Goal: Task Accomplishment & Management: Complete application form

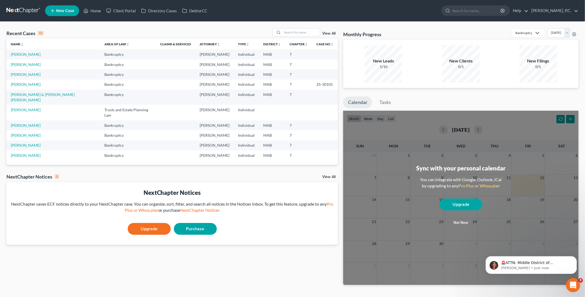
click at [570, 285] on icon "Open Intercom Messenger" at bounding box center [572, 284] width 4 height 4
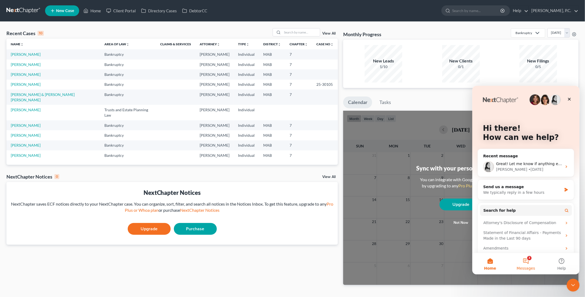
click at [532, 262] on button "3 Messages" at bounding box center [525, 263] width 36 height 21
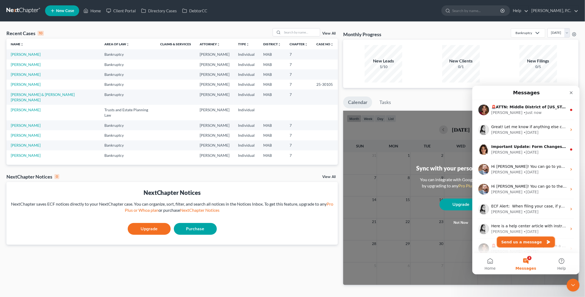
click at [520, 240] on button "Send us a message" at bounding box center [525, 242] width 58 height 11
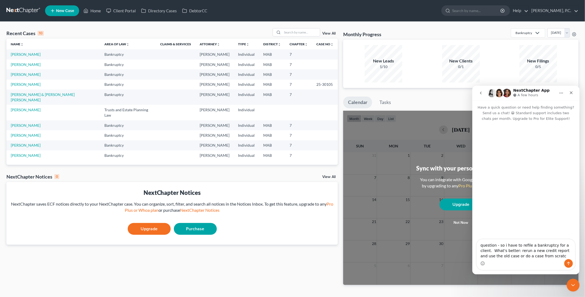
type textarea "question - so i have to refile a bankruptcy for a client. What's better: rerun …"
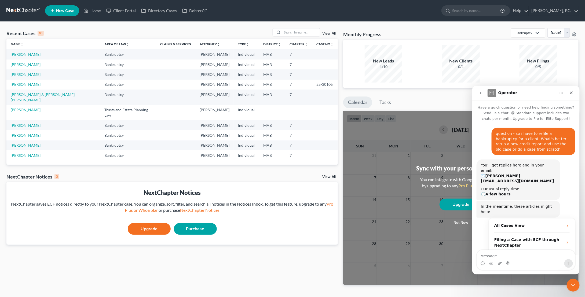
scroll to position [25, 0]
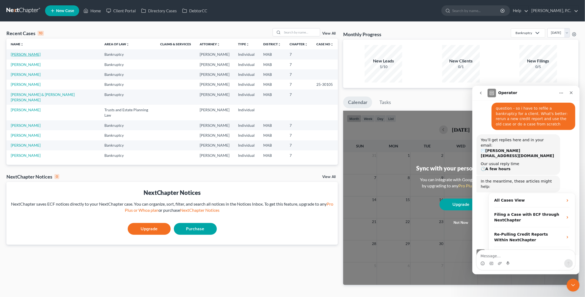
click at [35, 56] on link "[PERSON_NAME]" at bounding box center [26, 54] width 30 height 5
select select "10"
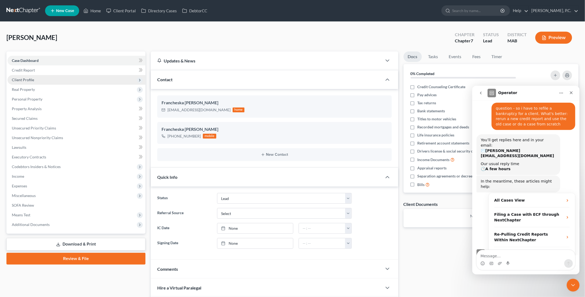
click at [39, 79] on span "Client Profile" at bounding box center [77, 80] width 138 height 10
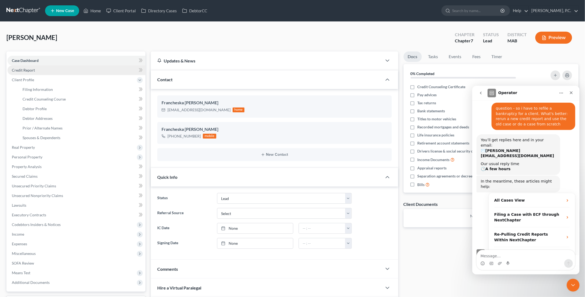
click at [47, 74] on link "Credit Report" at bounding box center [77, 70] width 138 height 10
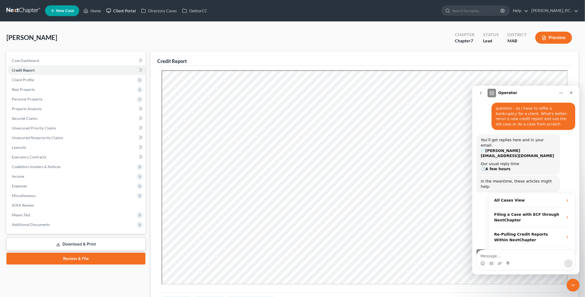
click at [127, 10] on link "Client Portal" at bounding box center [121, 11] width 35 height 10
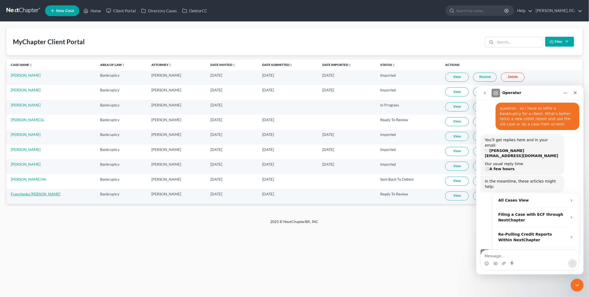
click at [57, 193] on link "Francheska [PERSON_NAME]" at bounding box center [36, 194] width 50 height 5
select select "10"
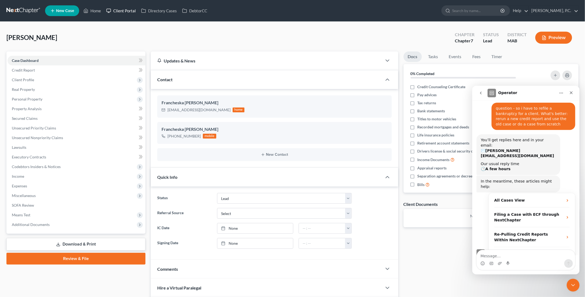
click at [134, 10] on link "Client Portal" at bounding box center [121, 11] width 35 height 10
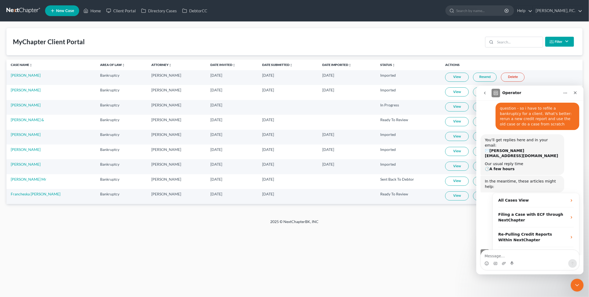
click at [460, 193] on link "View" at bounding box center [457, 196] width 24 height 9
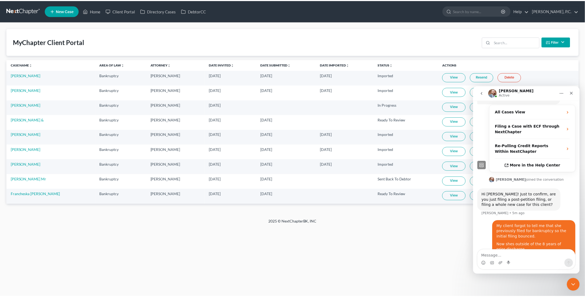
scroll to position [114, 0]
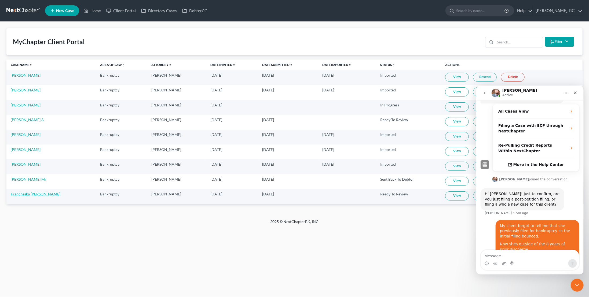
click at [47, 193] on link "Francheska [PERSON_NAME]" at bounding box center [36, 194] width 50 height 5
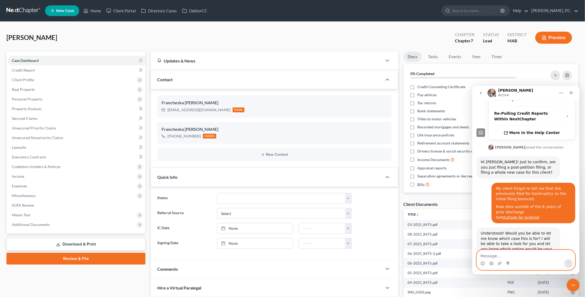
click at [512, 257] on textarea "Message…" at bounding box center [525, 254] width 98 height 9
type textarea "are you able to see my cases? This is [PERSON_NAME]"
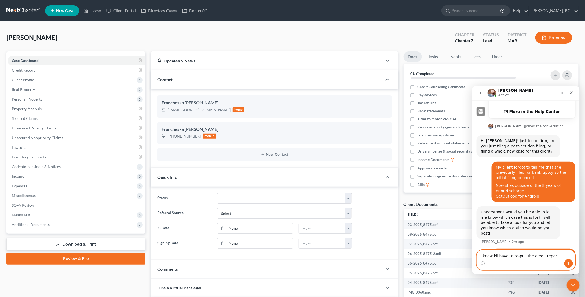
type textarea "I know i'll have to re-pull the credit report"
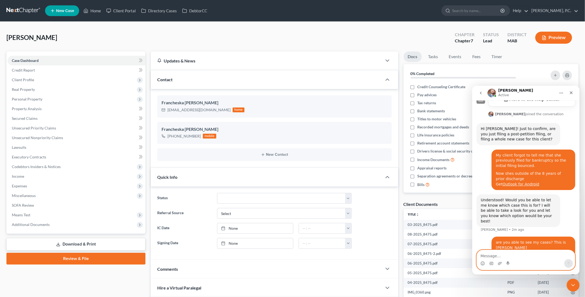
scroll to position [179, 0]
click at [32, 178] on span "Income" at bounding box center [77, 177] width 138 height 10
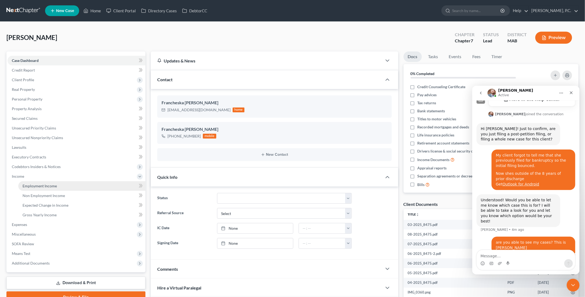
click at [52, 184] on span "Employment Income" at bounding box center [40, 186] width 34 height 5
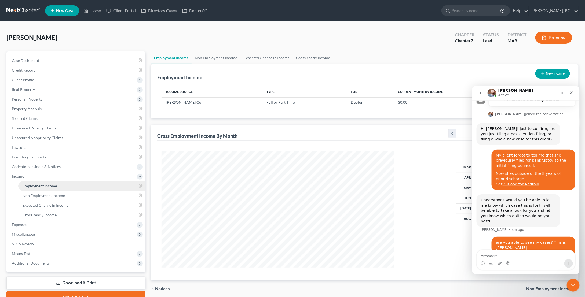
scroll to position [116, 243]
click at [571, 94] on icon "Close" at bounding box center [571, 92] width 4 height 4
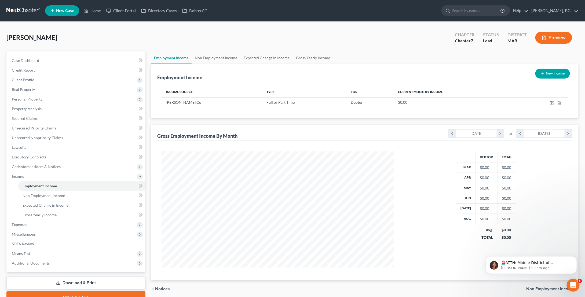
scroll to position [179, 0]
click at [86, 194] on link "Non Employment Income" at bounding box center [81, 196] width 127 height 10
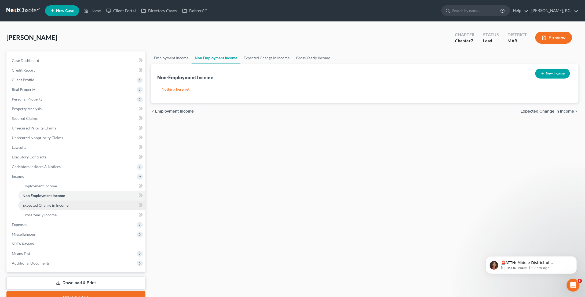
click at [85, 206] on link "Expected Change in Income" at bounding box center [81, 206] width 127 height 10
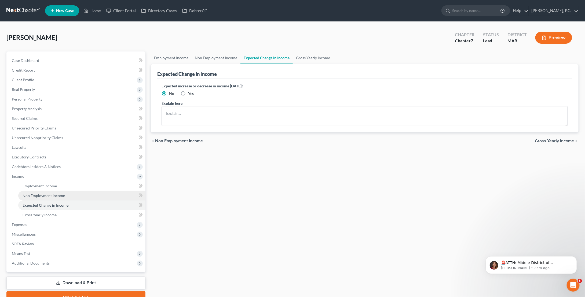
click at [89, 194] on link "Non Employment Income" at bounding box center [81, 196] width 127 height 10
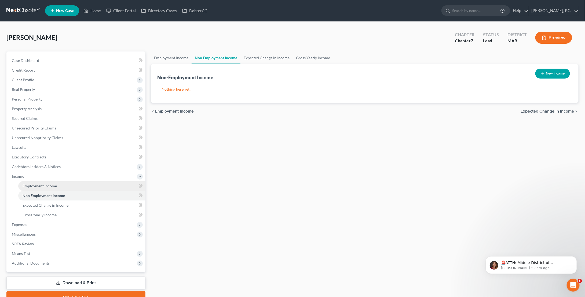
click at [92, 185] on link "Employment Income" at bounding box center [81, 186] width 127 height 10
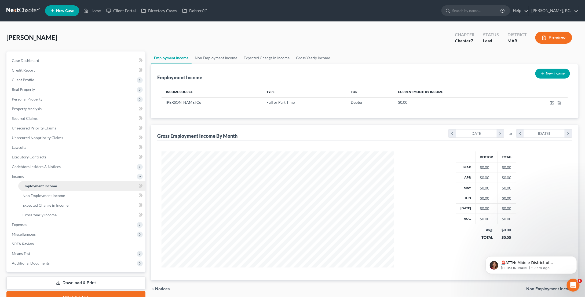
scroll to position [116, 243]
click at [223, 55] on link "Non Employment Income" at bounding box center [216, 57] width 49 height 13
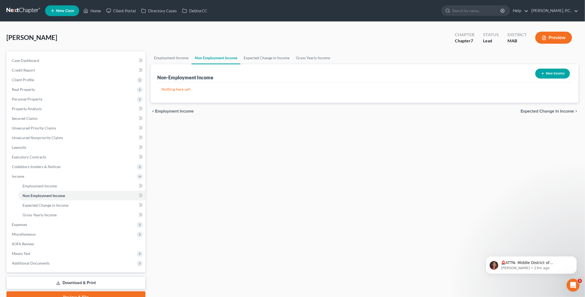
click at [556, 72] on button "New Income" at bounding box center [552, 74] width 35 height 10
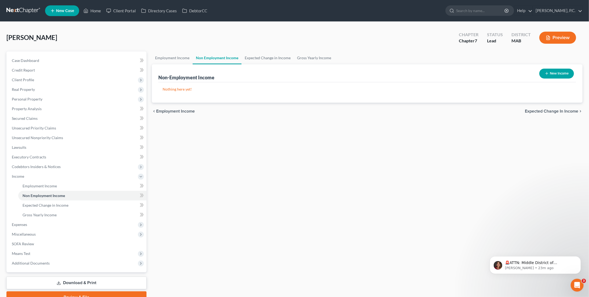
select select "0"
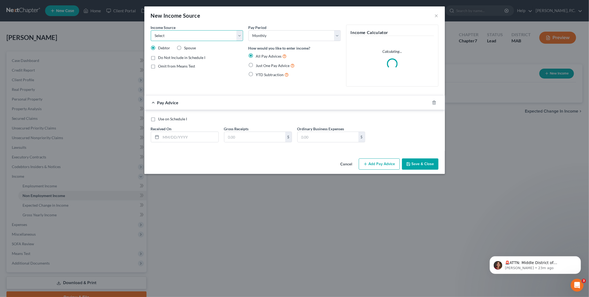
click at [189, 33] on select "Select Unemployment Disability (from employer) Pension Retirement Social Securi…" at bounding box center [197, 35] width 92 height 11
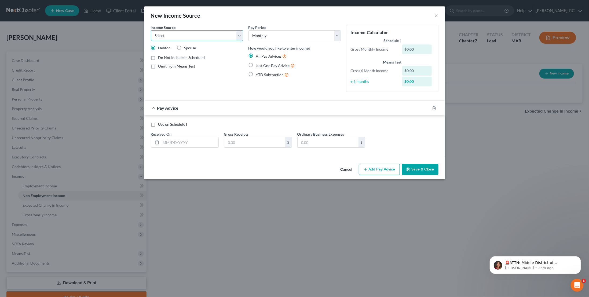
select select "7"
click at [151, 30] on select "Select Unemployment Disability (from employer) Pension Retirement Social Securi…" at bounding box center [197, 35] width 92 height 11
click at [435, 15] on button "×" at bounding box center [437, 15] width 4 height 6
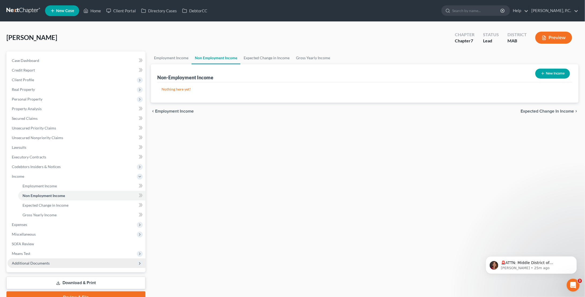
click at [75, 265] on span "Additional Documents" at bounding box center [77, 264] width 138 height 10
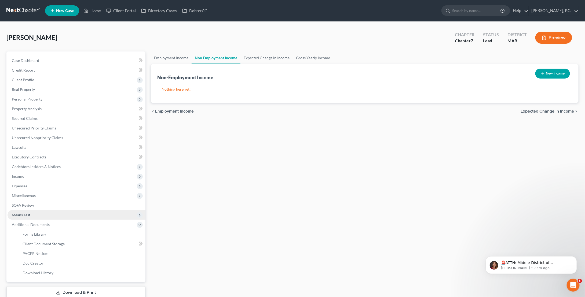
scroll to position [35, 0]
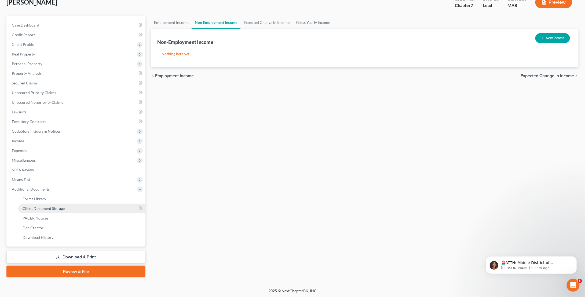
click at [52, 210] on span "Client Document Storage" at bounding box center [44, 208] width 42 height 5
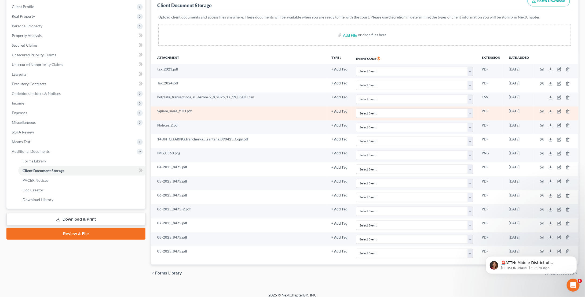
scroll to position [75, 0]
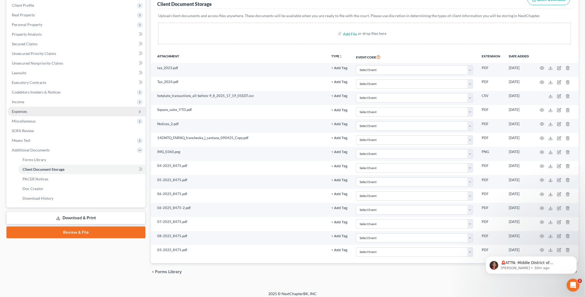
click at [30, 109] on span "Expenses" at bounding box center [77, 112] width 138 height 10
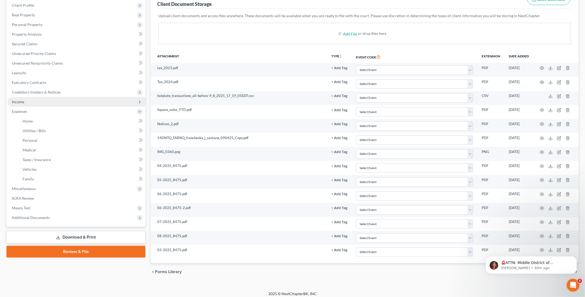
click at [34, 104] on span "Income" at bounding box center [77, 102] width 138 height 10
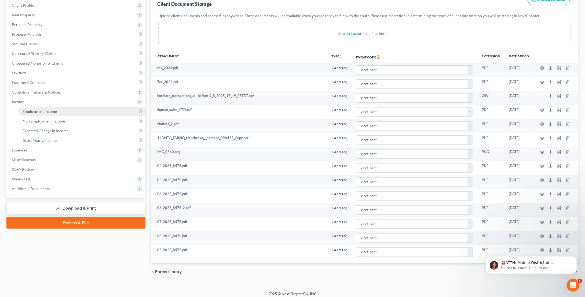
click at [50, 111] on span "Employment Income" at bounding box center [40, 111] width 34 height 5
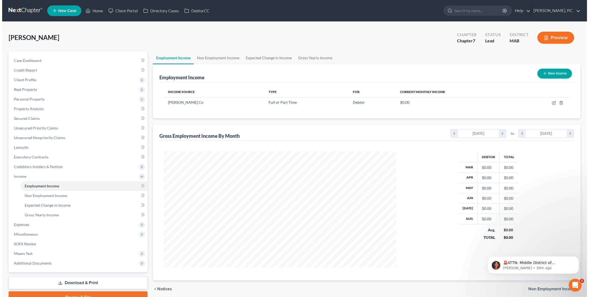
scroll to position [116, 243]
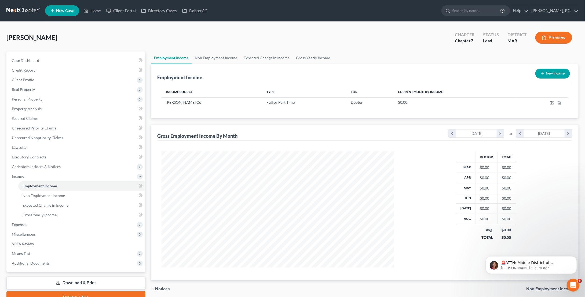
click at [409, 166] on div "Debtor Total Mar $0.00 $0.00 Apr $0.00 $0.00 May $0.00 $0.00 Jun $0.00 $0.00 [D…" at bounding box center [486, 210] width 174 height 116
click at [550, 102] on icon "button" at bounding box center [552, 103] width 4 height 4
select select "0"
select select "22"
select select "3"
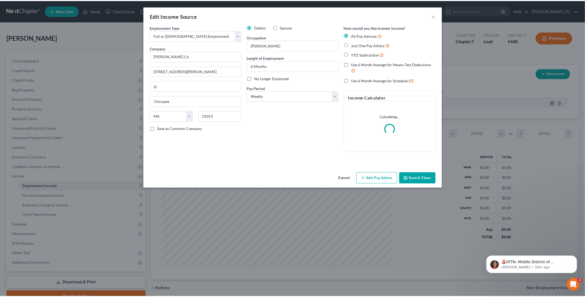
scroll to position [117, 245]
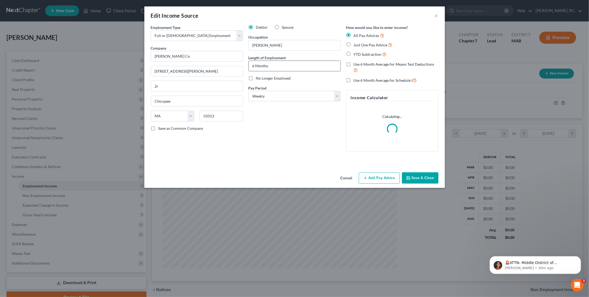
click at [268, 64] on input "6 Months" at bounding box center [295, 66] width 92 height 10
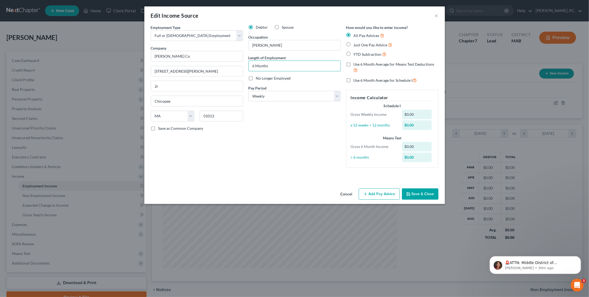
drag, startPoint x: 270, startPoint y: 64, endPoint x: 205, endPoint y: 62, distance: 64.9
click at [205, 62] on div "Employment Type * Select Full or [DEMOGRAPHIC_DATA] Employment Self Employment …" at bounding box center [294, 101] width 293 height 152
type input "3 months"
click at [271, 95] on select "Select Monthly Twice Monthly Every Other Week Weekly" at bounding box center [294, 96] width 92 height 11
select select "0"
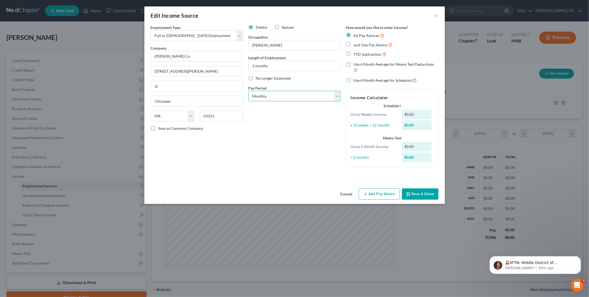
click at [248, 91] on select "Select Monthly Twice Monthly Every Other Week Weekly" at bounding box center [294, 96] width 92 height 11
click at [354, 45] on label "Just One Pay Advice" at bounding box center [373, 45] width 39 height 6
click at [356, 45] on input "Just One Pay Advice" at bounding box center [357, 43] width 3 height 3
radio input "true"
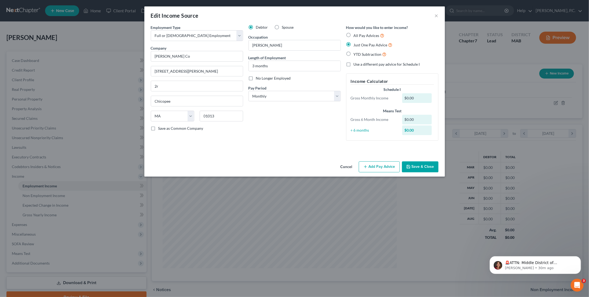
click at [376, 169] on button "Add Pay Advice" at bounding box center [379, 166] width 41 height 11
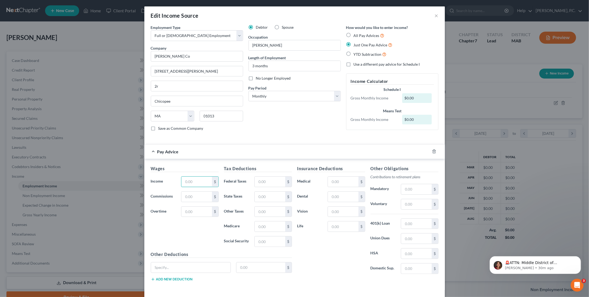
drag, startPoint x: 201, startPoint y: 195, endPoint x: 177, endPoint y: 192, distance: 24.9
click at [177, 192] on div "Wages Income * $ Commissions $ Overtime $" at bounding box center [184, 208] width 73 height 86
click at [435, 17] on button "×" at bounding box center [437, 15] width 4 height 6
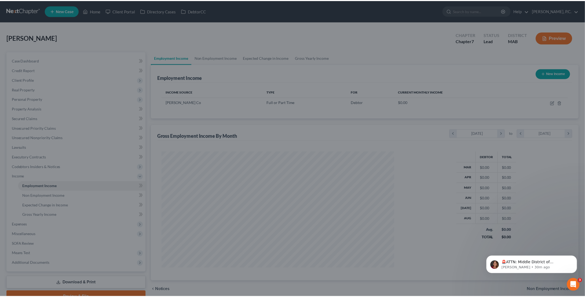
scroll to position [268097, 267970]
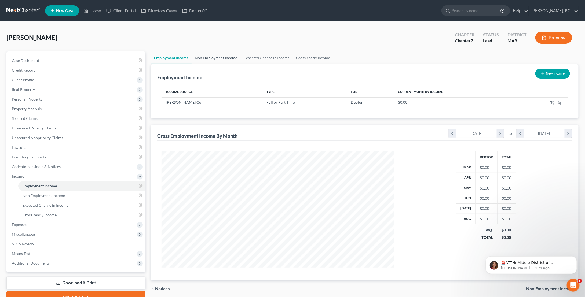
click at [213, 58] on link "Non Employment Income" at bounding box center [216, 57] width 49 height 13
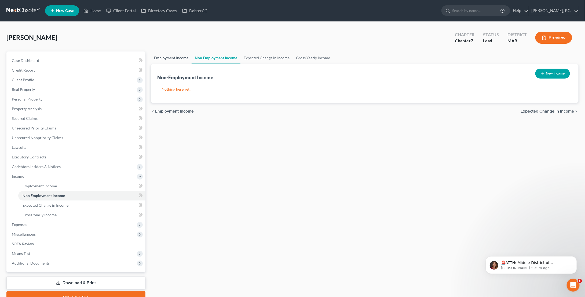
click at [167, 53] on link "Employment Income" at bounding box center [171, 57] width 41 height 13
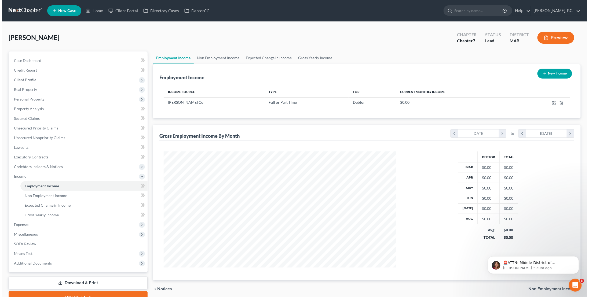
scroll to position [116, 243]
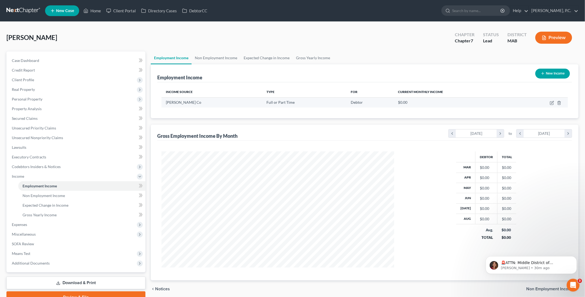
drag, startPoint x: 203, startPoint y: 103, endPoint x: 165, endPoint y: 103, distance: 38.6
click at [165, 103] on td "[PERSON_NAME] Co" at bounding box center [211, 102] width 101 height 10
copy span "[PERSON_NAME] Co"
click at [215, 56] on link "Non Employment Income" at bounding box center [216, 57] width 49 height 13
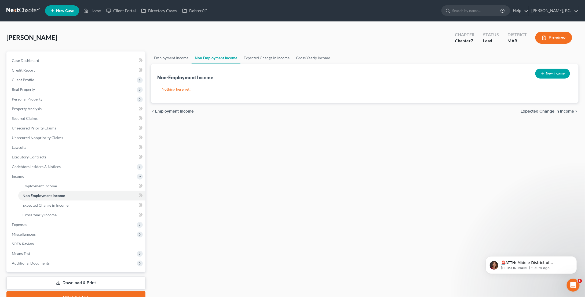
click at [562, 73] on button "New Income" at bounding box center [552, 74] width 35 height 10
select select "0"
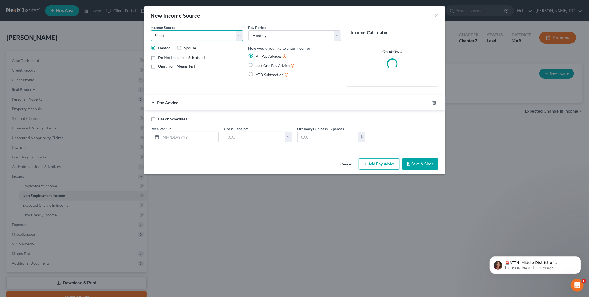
click at [219, 34] on select "Select Unemployment Disability (from employer) Pension Retirement Social Securi…" at bounding box center [197, 35] width 92 height 11
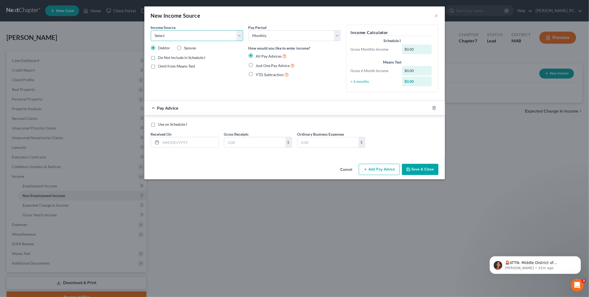
select select "13"
click at [151, 30] on select "Select Unemployment Disability (from employer) Pension Retirement Social Securi…" at bounding box center [197, 35] width 92 height 11
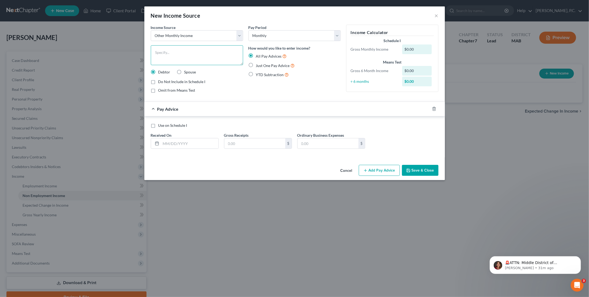
click at [178, 50] on textarea at bounding box center [197, 55] width 92 height 20
paste textarea "[PERSON_NAME] Co"
type textarea "[PERSON_NAME] Co - self employed - starting a bakery shop"
click at [202, 141] on input "text" at bounding box center [189, 143] width 57 height 10
type input "[DATE]"
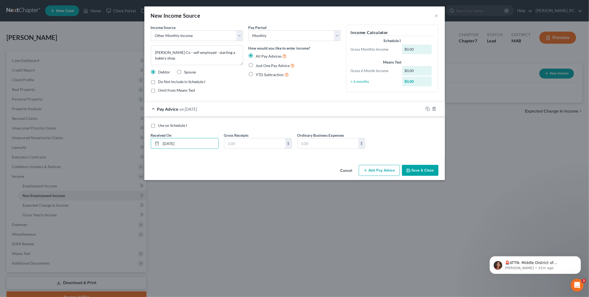
click at [177, 124] on span "Use on Schedule I" at bounding box center [172, 125] width 29 height 5
click at [164, 124] on input "Use on Schedule I" at bounding box center [161, 124] width 3 height 3
checkbox input "true"
click at [263, 142] on input "text" at bounding box center [254, 143] width 61 height 10
type input "1,037"
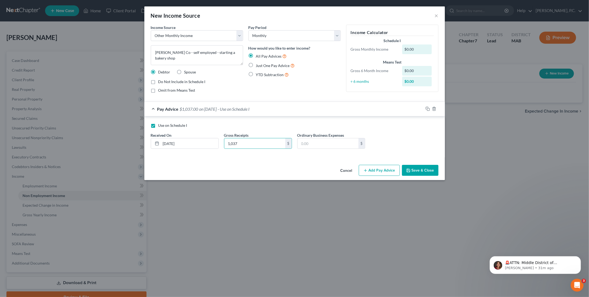
click at [439, 164] on div "Cancel Add Pay Advice Save & Close" at bounding box center [294, 172] width 300 height 18
click at [428, 168] on button "Save & Close" at bounding box center [420, 170] width 36 height 11
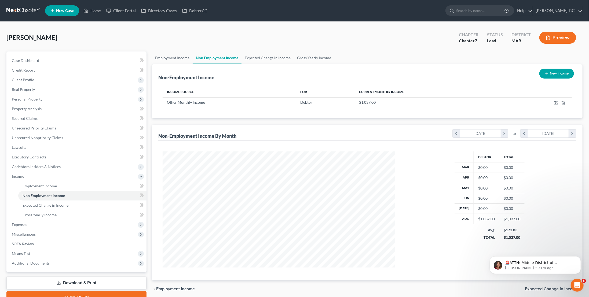
scroll to position [268097, 267970]
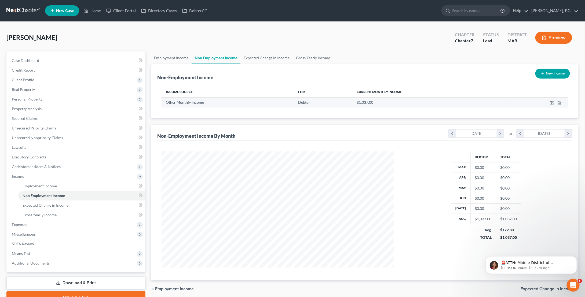
click at [185, 106] on td "Other Monthly Income" at bounding box center [227, 102] width 132 height 10
click at [187, 103] on span "Other Monthly Income" at bounding box center [185, 102] width 38 height 5
click at [548, 41] on button "Preview" at bounding box center [553, 38] width 37 height 12
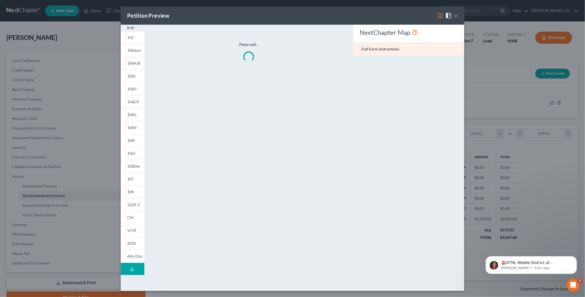
scroll to position [117, 245]
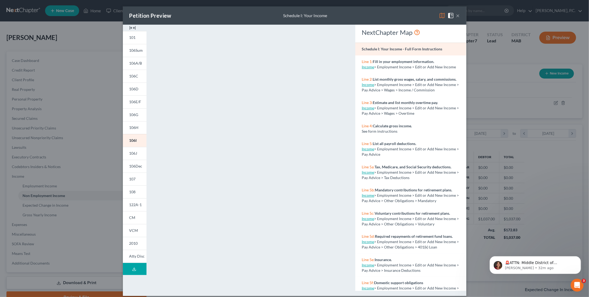
click at [486, 78] on div "Petition Preview Schedule I: Your Income × 101 106Sum 106A/B 106C 106D 106E/F 1…" at bounding box center [294, 148] width 589 height 297
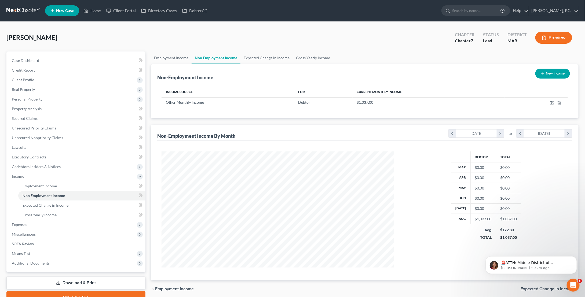
scroll to position [268097, 267970]
click at [165, 57] on link "Employment Income" at bounding box center [171, 57] width 41 height 13
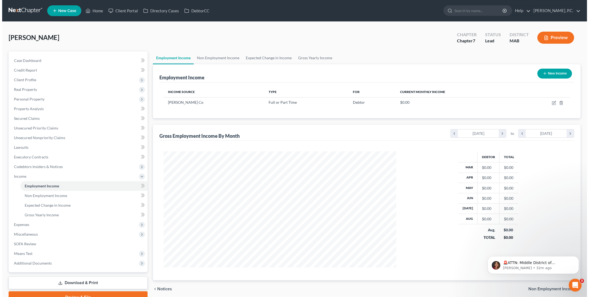
scroll to position [116, 243]
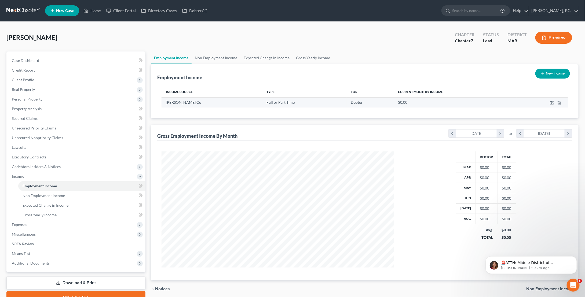
click at [461, 103] on div "$0.00" at bounding box center [455, 102] width 114 height 5
click at [170, 102] on span "[PERSON_NAME] Co" at bounding box center [183, 102] width 35 height 5
click at [553, 101] on icon "button" at bounding box center [552, 102] width 2 height 2
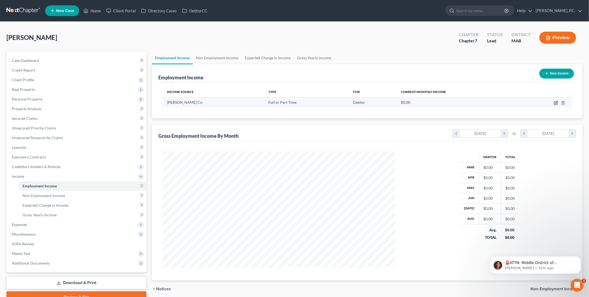
select select "0"
select select "22"
select select "3"
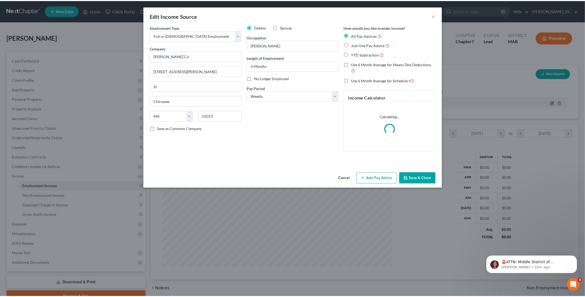
scroll to position [117, 245]
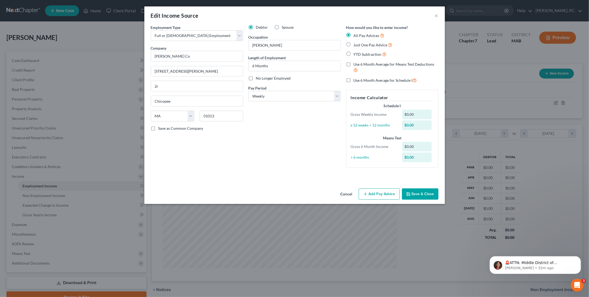
click at [469, 83] on div "Edit Income Source × Employment Type * Select Full or [DEMOGRAPHIC_DATA] Employ…" at bounding box center [294, 148] width 589 height 297
click at [436, 14] on button "×" at bounding box center [437, 15] width 4 height 6
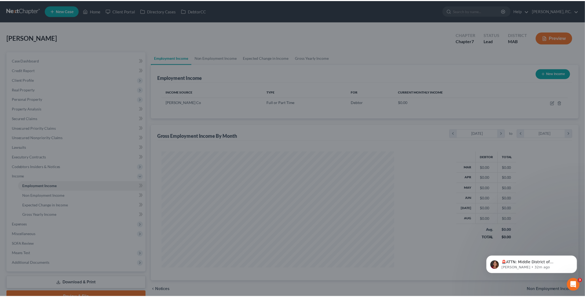
scroll to position [268097, 267970]
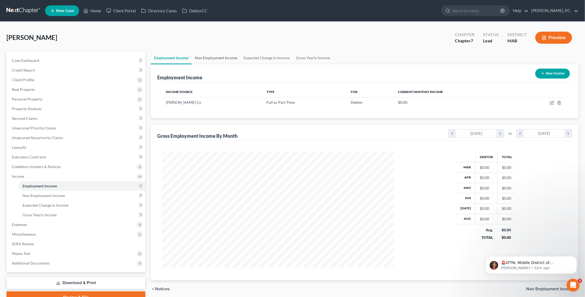
click at [231, 55] on link "Non Employment Income" at bounding box center [216, 57] width 49 height 13
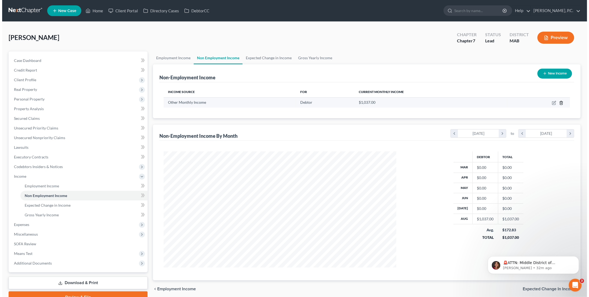
scroll to position [116, 243]
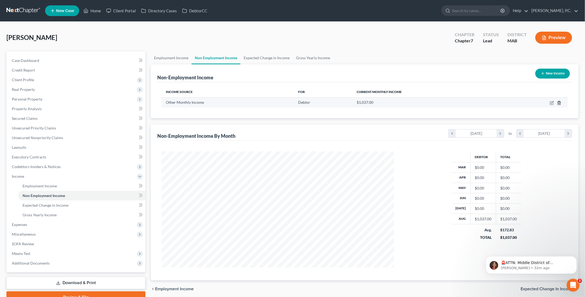
click at [559, 104] on icon "button" at bounding box center [559, 103] width 4 height 4
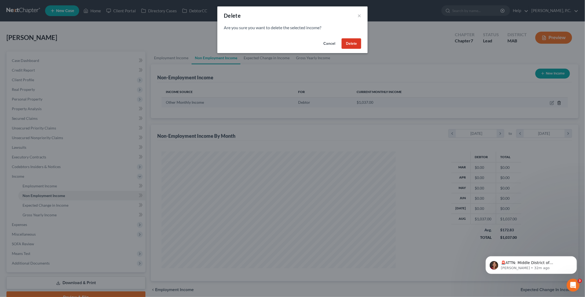
scroll to position [117, 245]
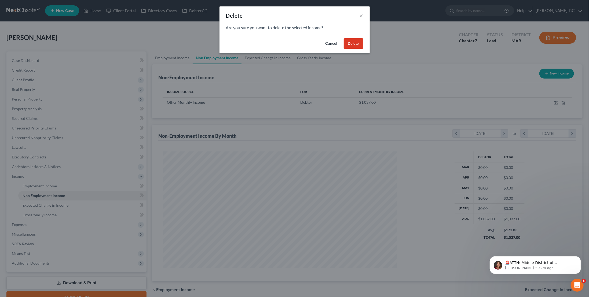
click at [352, 44] on button "Delete" at bounding box center [354, 43] width 20 height 11
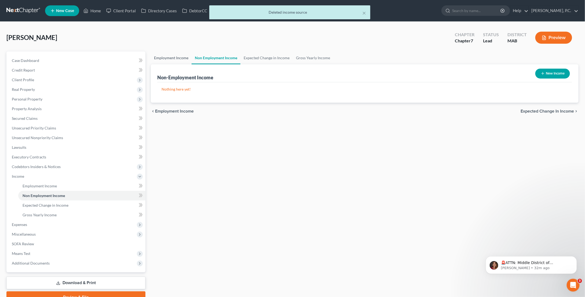
click at [161, 57] on link "Employment Income" at bounding box center [171, 57] width 41 height 13
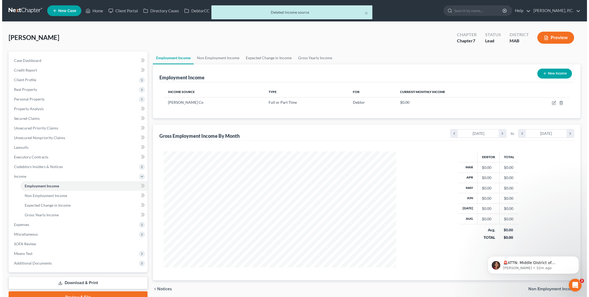
scroll to position [116, 243]
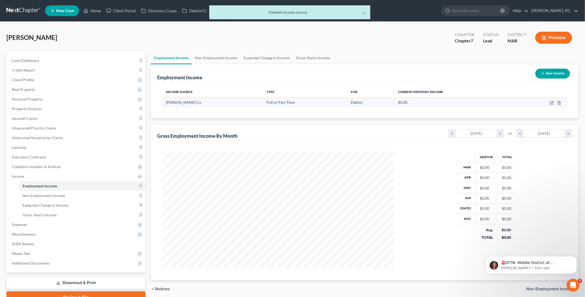
click at [548, 101] on td at bounding box center [542, 102] width 51 height 10
click at [550, 102] on icon "button" at bounding box center [552, 103] width 4 height 4
select select "0"
select select "22"
select select "3"
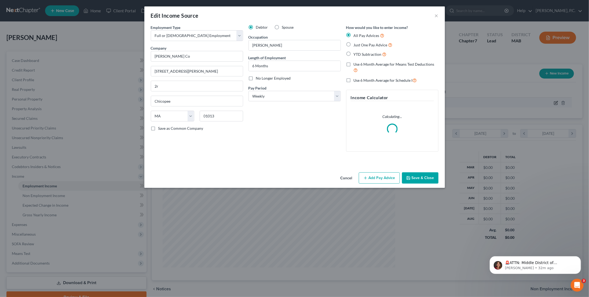
scroll to position [117, 245]
click at [354, 45] on label "Just One Pay Advice" at bounding box center [373, 45] width 39 height 6
click at [356, 45] on input "Just One Pay Advice" at bounding box center [357, 43] width 3 height 3
radio input "true"
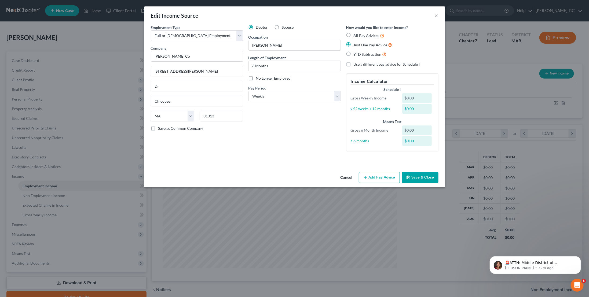
click at [374, 174] on button "Add Pay Advice" at bounding box center [379, 177] width 41 height 11
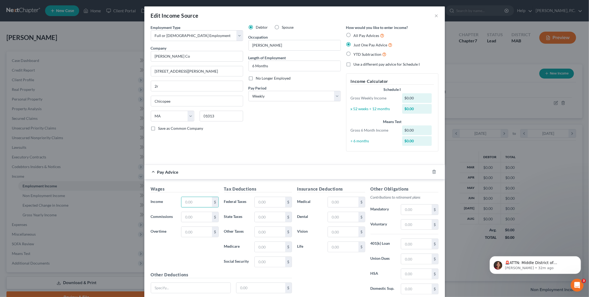
drag, startPoint x: 198, startPoint y: 202, endPoint x: 170, endPoint y: 199, distance: 28.6
click at [170, 199] on div "Income * $" at bounding box center [184, 202] width 73 height 11
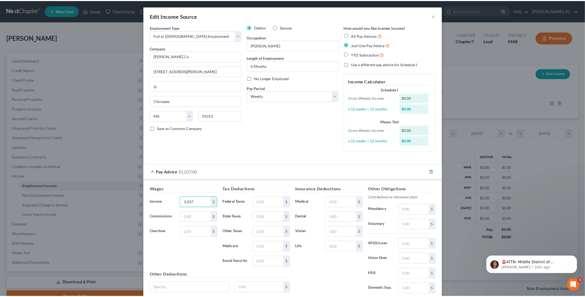
scroll to position [40, 0]
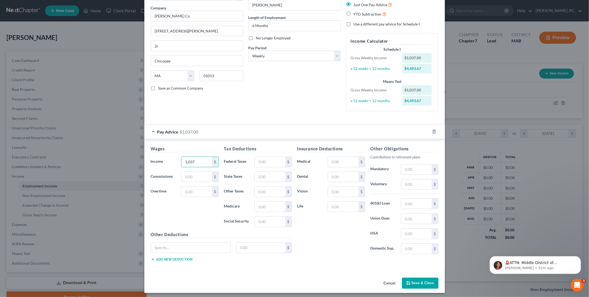
type input "1,037"
click at [414, 280] on button "Save & Close" at bounding box center [420, 283] width 36 height 11
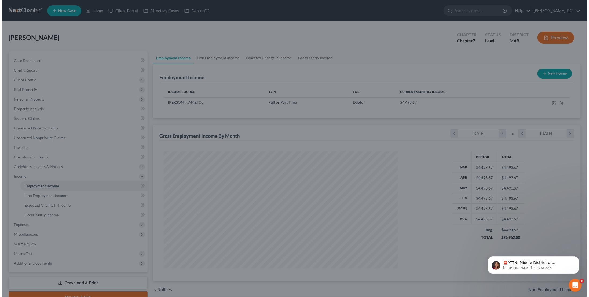
scroll to position [268097, 267970]
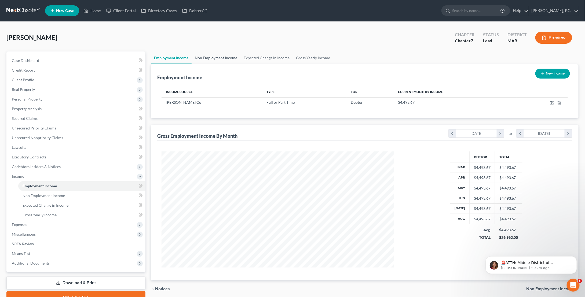
click at [235, 59] on link "Non Employment Income" at bounding box center [216, 57] width 49 height 13
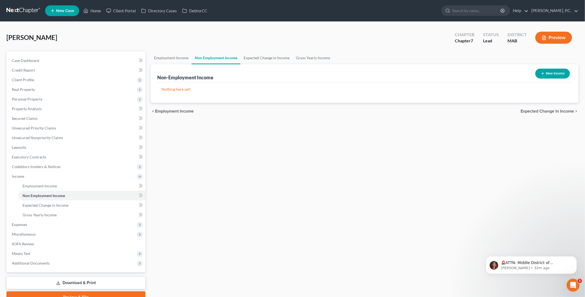
click at [560, 74] on button "New Income" at bounding box center [552, 74] width 35 height 10
select select "0"
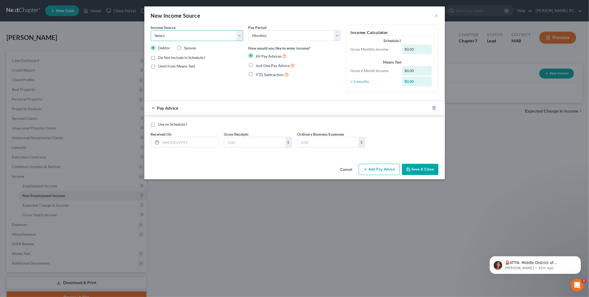
click at [236, 36] on select "Select Unemployment Disability (from employer) Pension Retirement Social Securi…" at bounding box center [197, 35] width 92 height 11
select select "7"
click at [151, 30] on select "Select Unemployment Disability (from employer) Pension Retirement Social Securi…" at bounding box center [197, 35] width 92 height 11
click at [196, 141] on input "text" at bounding box center [189, 142] width 57 height 10
type input "[DATE]"
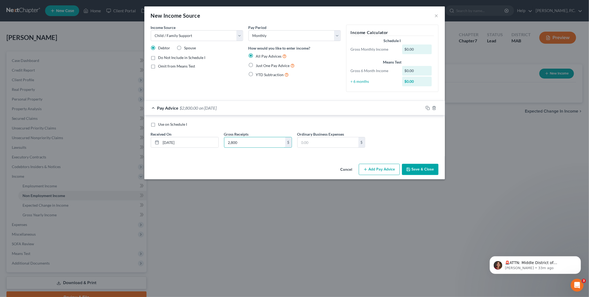
type input "2,800"
click at [421, 169] on button "Save & Close" at bounding box center [420, 169] width 36 height 11
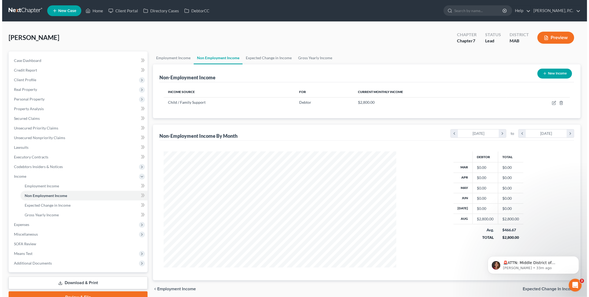
scroll to position [268097, 267970]
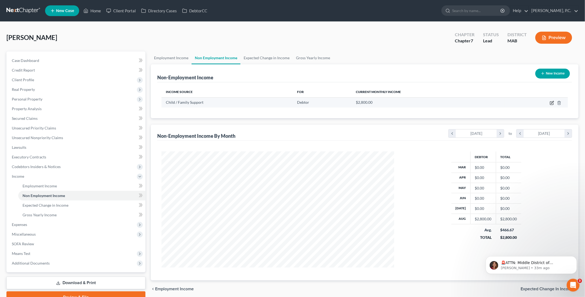
click at [550, 104] on icon "button" at bounding box center [551, 103] width 3 height 3
select select "7"
select select "0"
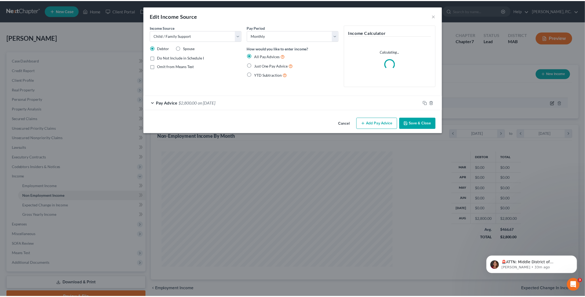
scroll to position [117, 245]
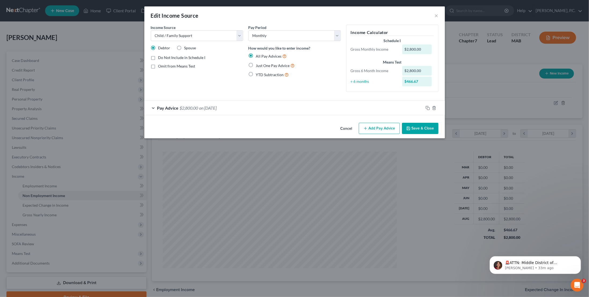
click at [275, 66] on span "Just One Pay Advice" at bounding box center [273, 65] width 34 height 5
click at [262, 66] on input "Just One Pay Advice" at bounding box center [259, 63] width 3 height 3
radio input "true"
click at [411, 127] on button "Save & Close" at bounding box center [420, 128] width 36 height 11
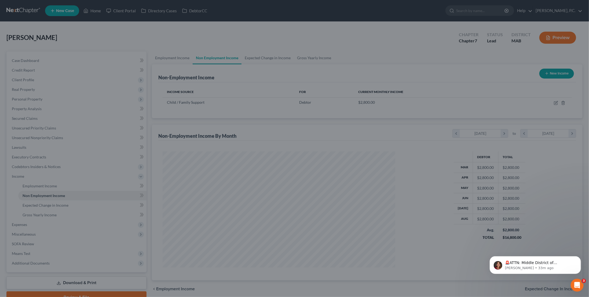
scroll to position [268097, 267970]
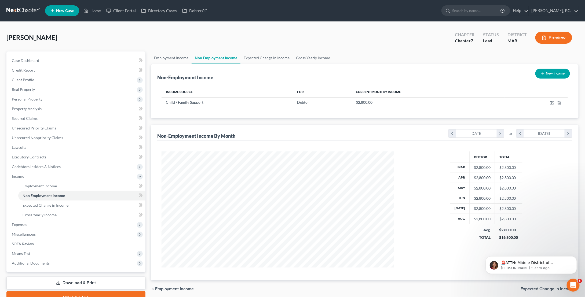
click at [546, 75] on button "New Income" at bounding box center [552, 74] width 35 height 10
select select "0"
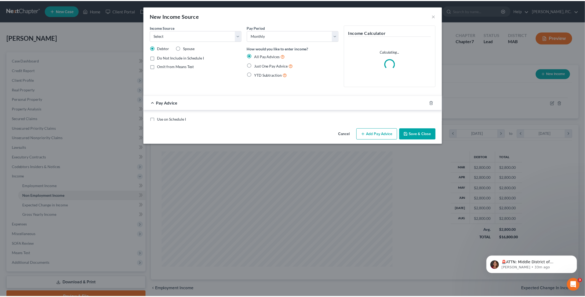
scroll to position [117, 245]
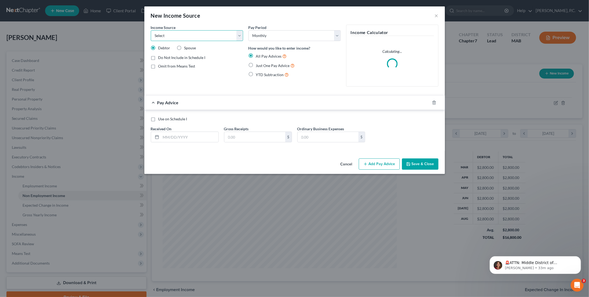
click at [170, 30] on select "Select Unemployment Disability (from employer) Pension Retirement Social Securi…" at bounding box center [197, 35] width 92 height 11
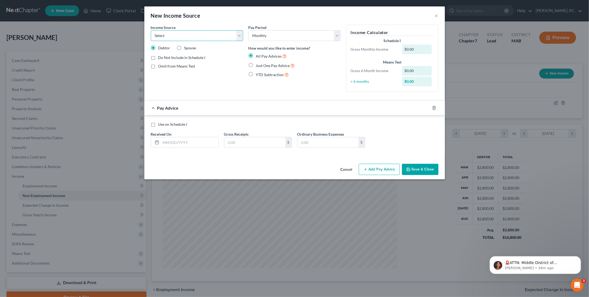
select select "5"
click at [151, 30] on select "Select Unemployment Disability (from employer) Pension Retirement Social Securi…" at bounding box center [197, 35] width 92 height 11
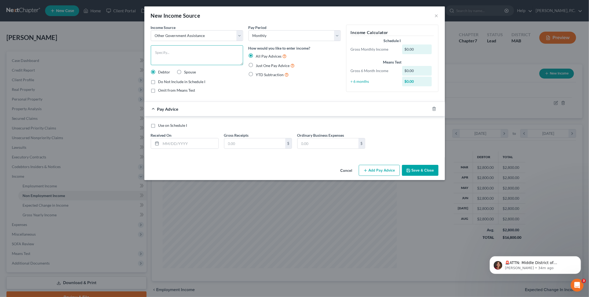
click at [194, 58] on textarea at bounding box center [197, 55] width 92 height 20
type textarea "EBT - food stamps"
click at [208, 142] on input "text" at bounding box center [189, 143] width 57 height 10
type input "8"
type input "[DATE]"
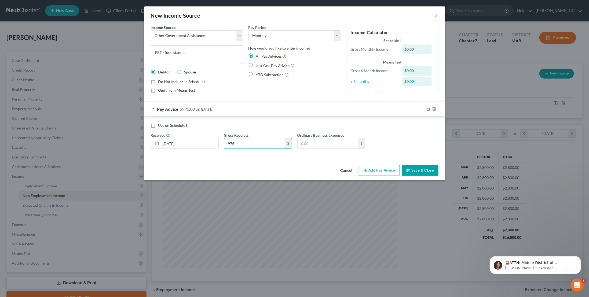
type input "975"
click at [265, 66] on span "Just One Pay Advice" at bounding box center [273, 65] width 34 height 5
click at [262, 66] on input "Just One Pay Advice" at bounding box center [259, 63] width 3 height 3
radio input "true"
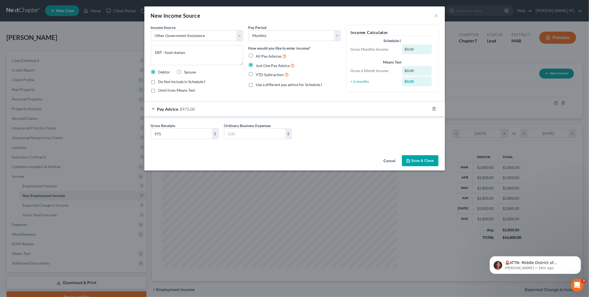
click at [410, 157] on button "Save & Close" at bounding box center [420, 160] width 36 height 11
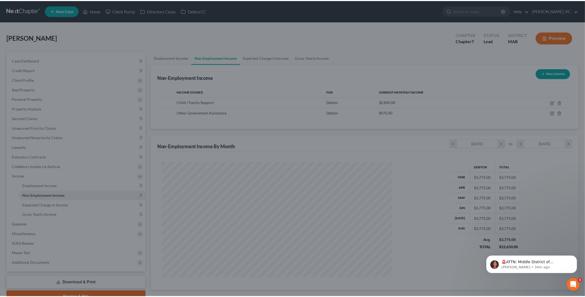
scroll to position [268097, 267970]
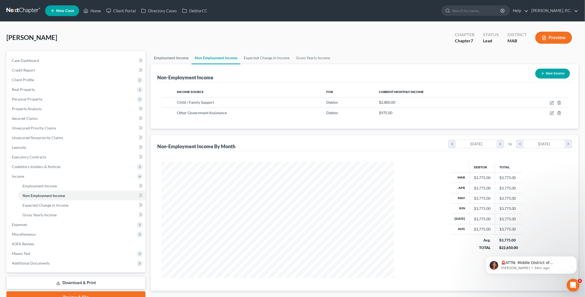
click at [179, 55] on link "Employment Income" at bounding box center [171, 57] width 41 height 13
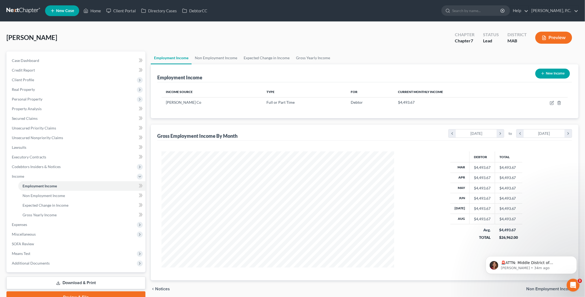
scroll to position [116, 243]
click at [34, 228] on span "Expenses" at bounding box center [77, 225] width 138 height 10
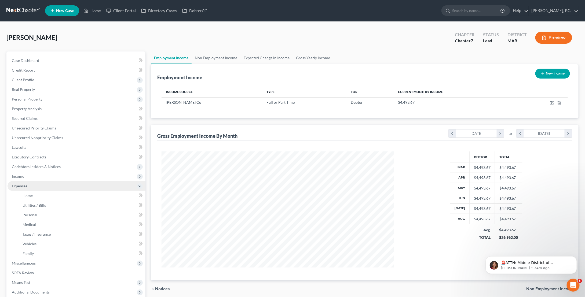
click at [47, 188] on span "Expenses" at bounding box center [77, 186] width 138 height 10
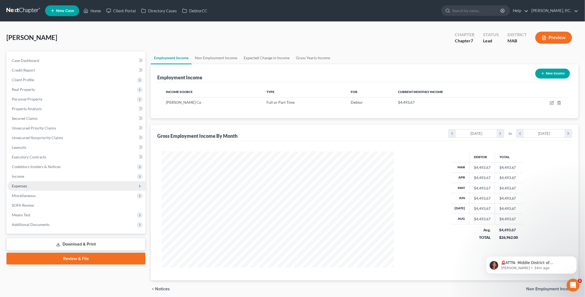
click at [29, 187] on span "Expenses" at bounding box center [77, 186] width 138 height 10
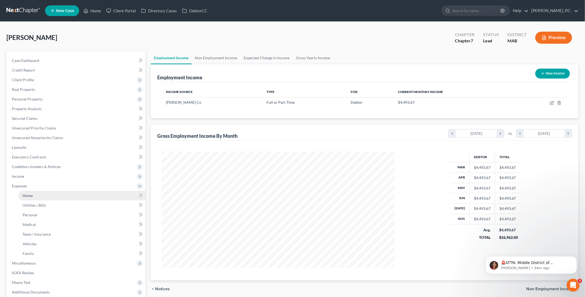
click at [27, 196] on span "Home" at bounding box center [28, 195] width 10 height 5
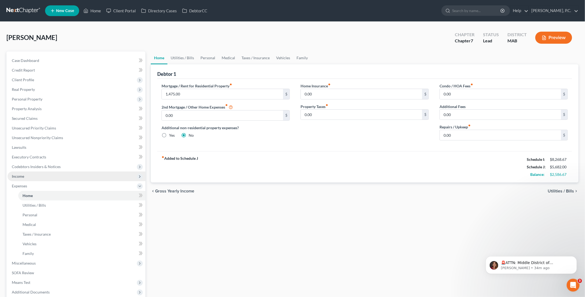
click at [27, 178] on span "Income" at bounding box center [77, 177] width 138 height 10
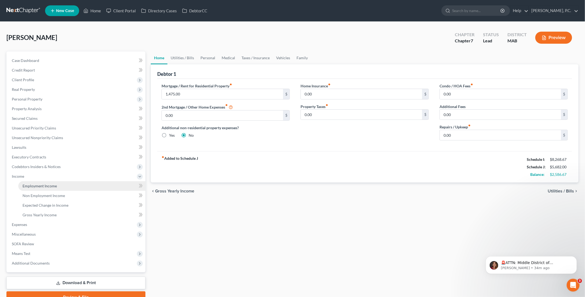
click at [39, 185] on span "Employment Income" at bounding box center [40, 186] width 34 height 5
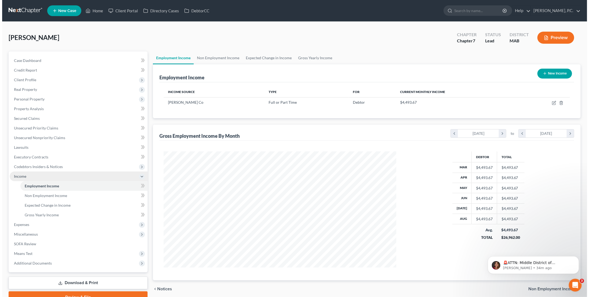
scroll to position [116, 243]
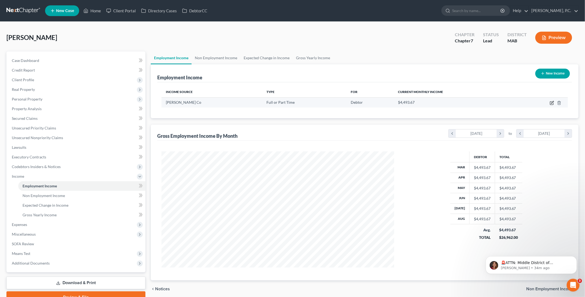
click at [550, 102] on icon "button" at bounding box center [552, 103] width 4 height 4
select select "0"
select select "22"
select select "3"
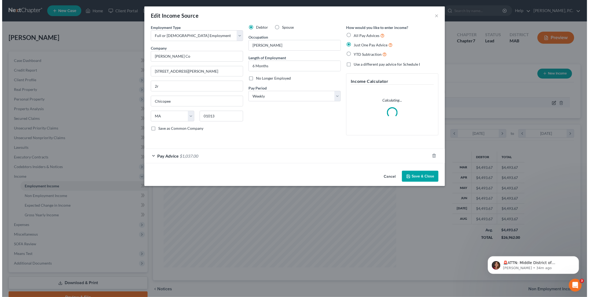
scroll to position [117, 245]
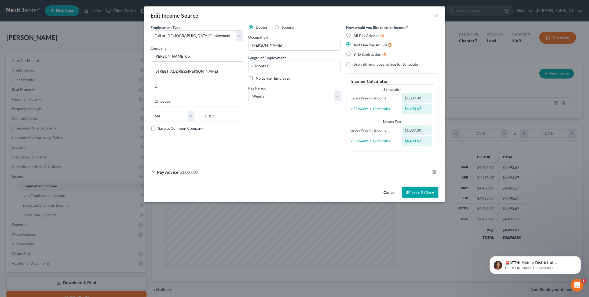
click at [198, 170] on span "$1,037.00" at bounding box center [189, 172] width 19 height 5
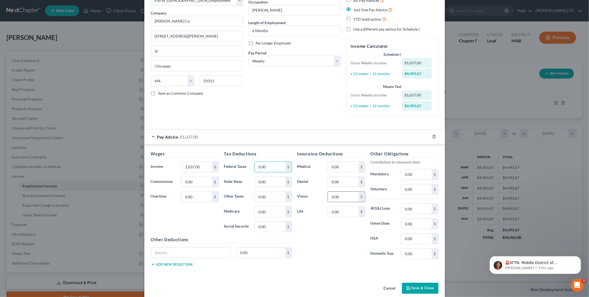
scroll to position [40, 0]
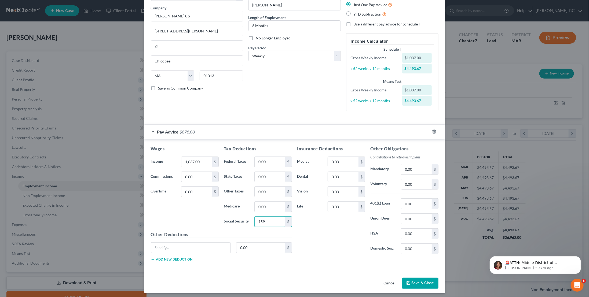
type input "159"
click at [212, 248] on input "text" at bounding box center [191, 248] width 80 height 10
type input "Self employment tax"
type input "159"
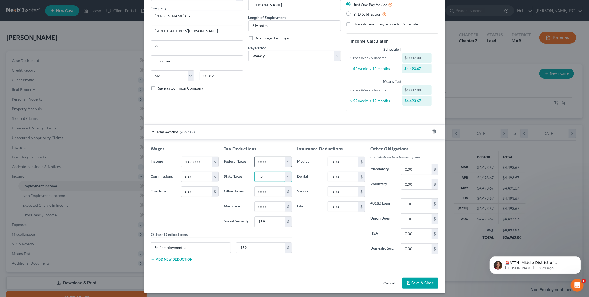
type input "52"
type input "96"
click at [419, 278] on button "Save & Close" at bounding box center [420, 283] width 36 height 11
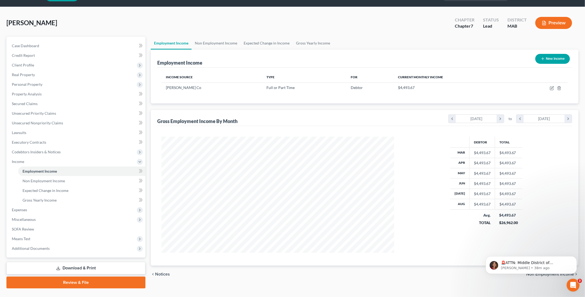
scroll to position [26, 0]
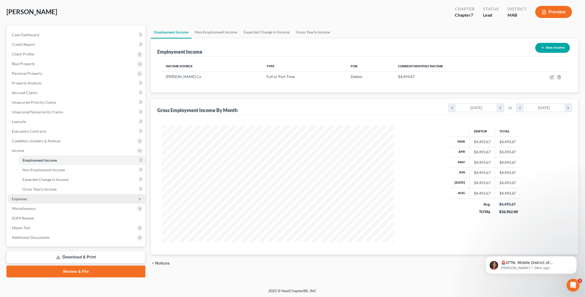
click at [23, 201] on span "Expenses" at bounding box center [77, 199] width 138 height 10
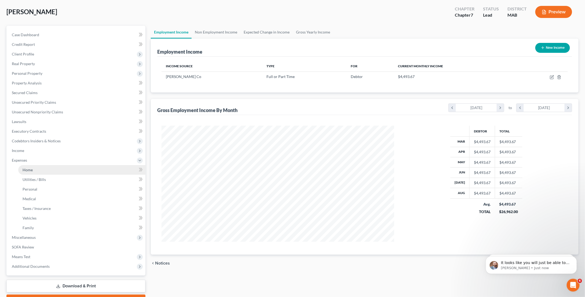
scroll to position [230, 0]
click at [49, 173] on link "Home" at bounding box center [81, 170] width 127 height 10
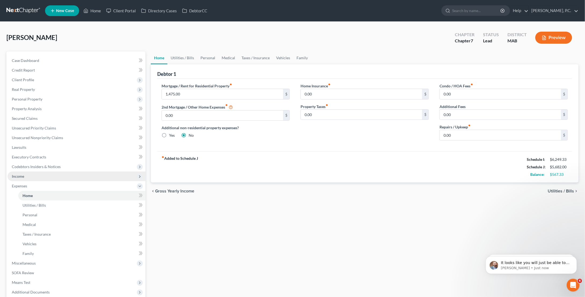
click at [32, 178] on span "Income" at bounding box center [77, 177] width 138 height 10
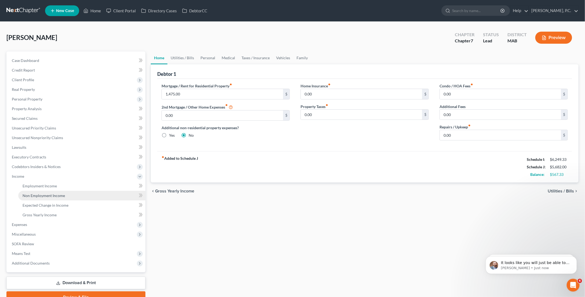
click at [51, 193] on span "Non Employment Income" at bounding box center [44, 195] width 42 height 5
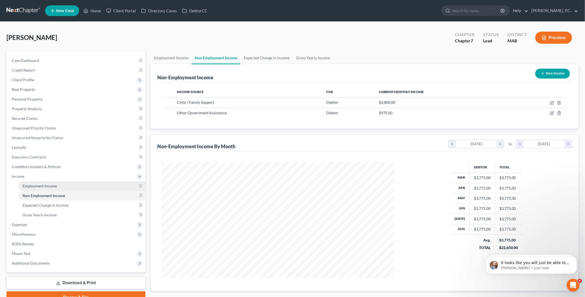
scroll to position [116, 243]
click at [254, 58] on link "Expected Change in Income" at bounding box center [266, 57] width 52 height 13
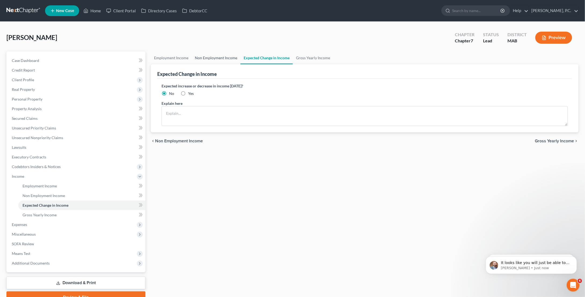
click at [221, 59] on link "Non Employment Income" at bounding box center [216, 57] width 49 height 13
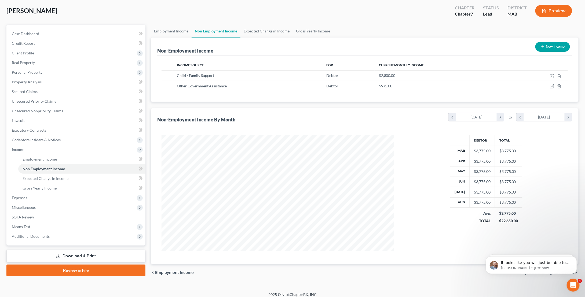
scroll to position [30, 0]
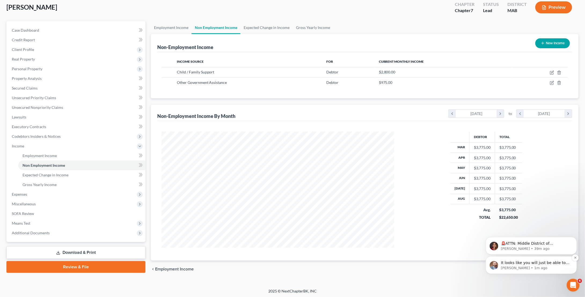
click at [514, 262] on p "It looks like you will just be able to utilize the case that you already have c…" at bounding box center [534, 262] width 69 height 5
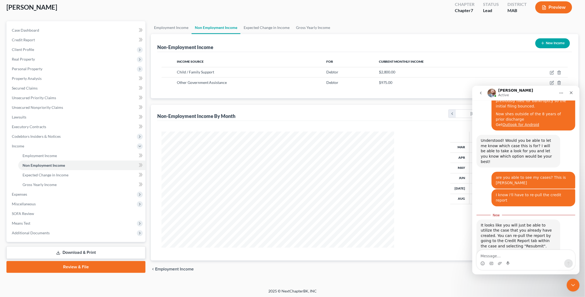
scroll to position [238, 0]
click at [530, 259] on textarea "Message…" at bounding box center [525, 254] width 98 height 9
type textarea "thanks a bunch"
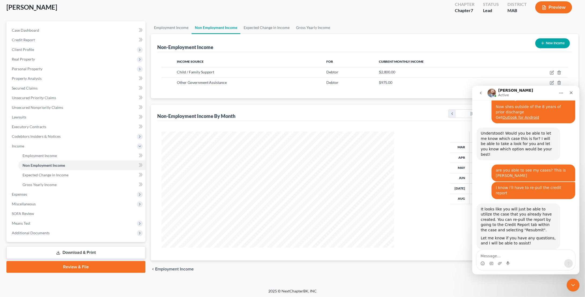
click at [257, 92] on div "Income Source For Current Monthly Income Child / Family Support Debtor $2,800.0…" at bounding box center [364, 75] width 415 height 46
click at [568, 94] on div "Close" at bounding box center [571, 93] width 10 height 10
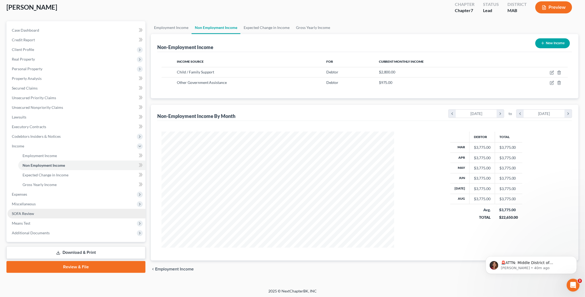
scroll to position [0, 0]
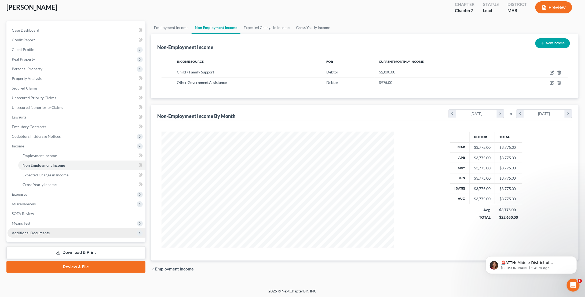
click at [31, 231] on span "Additional Documents" at bounding box center [31, 233] width 38 height 5
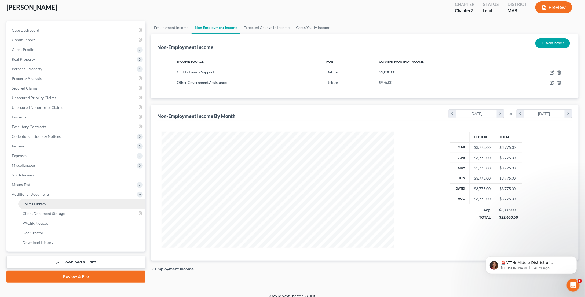
click at [50, 204] on link "Forms Library" at bounding box center [81, 204] width 127 height 10
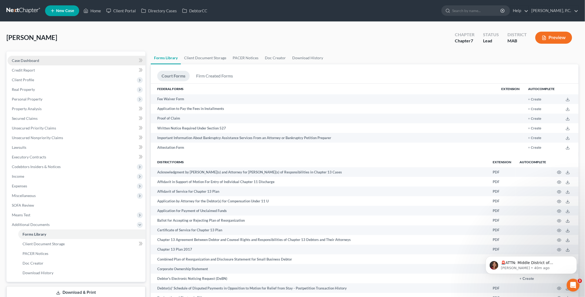
click at [50, 61] on link "Case Dashboard" at bounding box center [77, 61] width 138 height 10
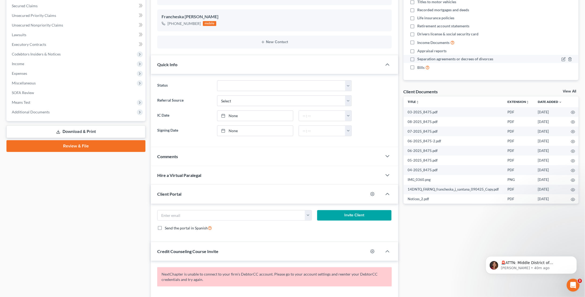
scroll to position [134, 0]
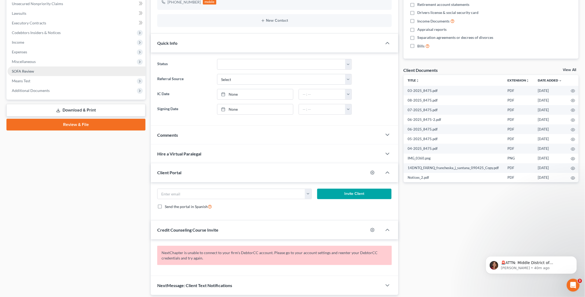
click at [32, 73] on span "SOFA Review" at bounding box center [23, 71] width 22 height 5
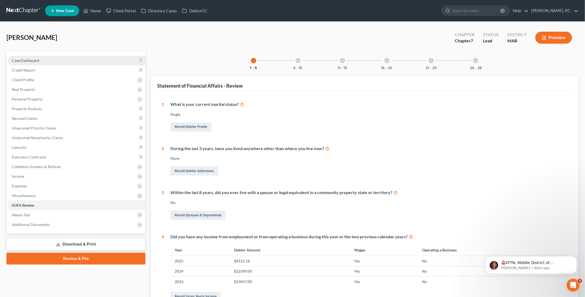
click at [33, 61] on span "Case Dashboard" at bounding box center [25, 60] width 27 height 5
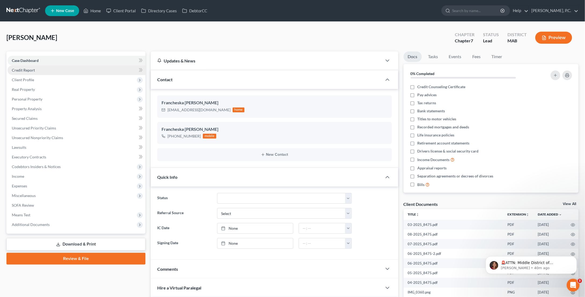
click at [37, 67] on link "Credit Report" at bounding box center [77, 70] width 138 height 10
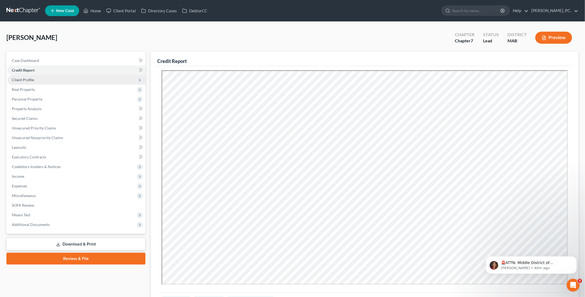
click at [43, 80] on span "Client Profile" at bounding box center [77, 80] width 138 height 10
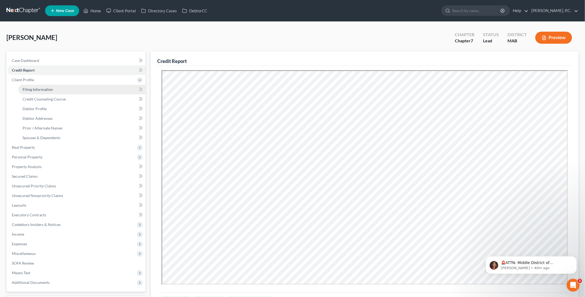
click at [44, 90] on span "Filing Information" at bounding box center [38, 89] width 30 height 5
select select "1"
select select "0"
select select "39"
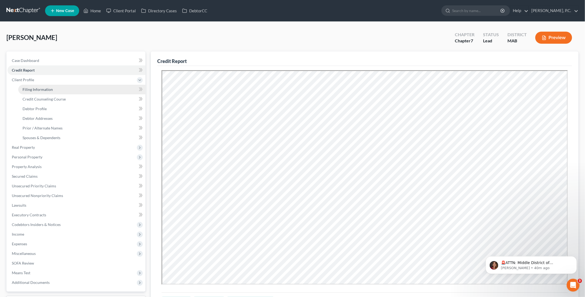
select select "0"
select select "22"
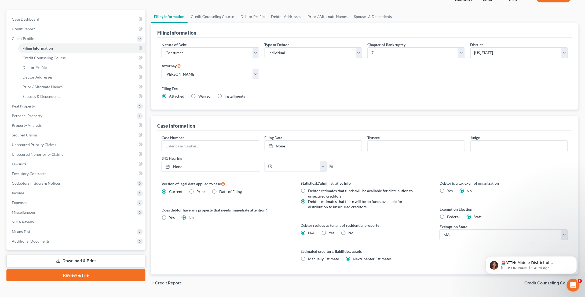
scroll to position [55, 0]
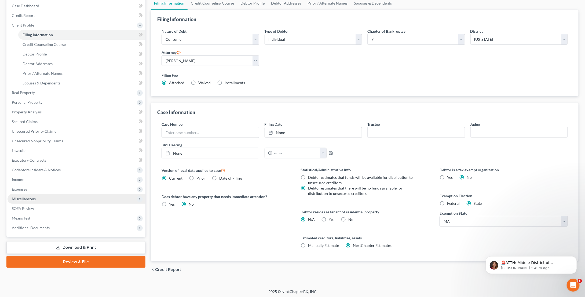
click at [35, 199] on span "Miscellaneous" at bounding box center [24, 199] width 24 height 5
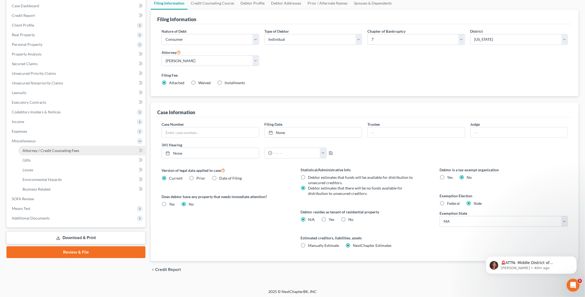
click at [58, 150] on span "Attorney / Credit Counseling Fees" at bounding box center [51, 150] width 57 height 5
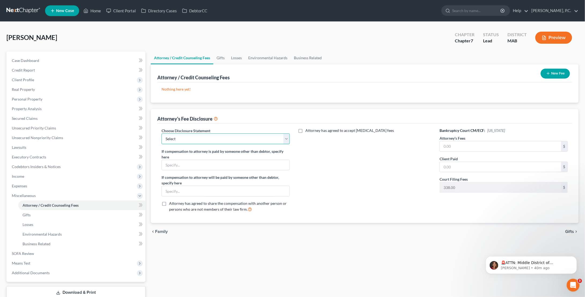
click at [215, 139] on select "Select Chapter 7 filing" at bounding box center [225, 139] width 128 height 11
select select "0"
click at [161, 134] on select "Select Chapter 7 filing" at bounding box center [225, 139] width 128 height 11
click at [560, 72] on button "New Fee" at bounding box center [554, 74] width 29 height 10
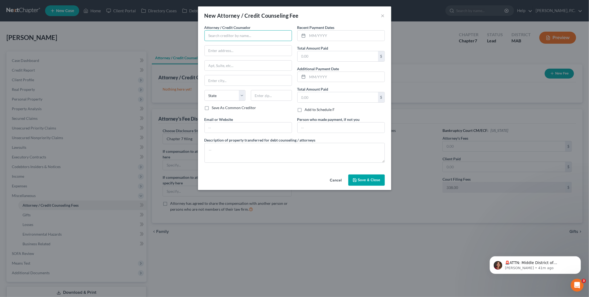
click at [253, 36] on input "text" at bounding box center [247, 35] width 87 height 11
type input "[PERSON_NAME], ESq."
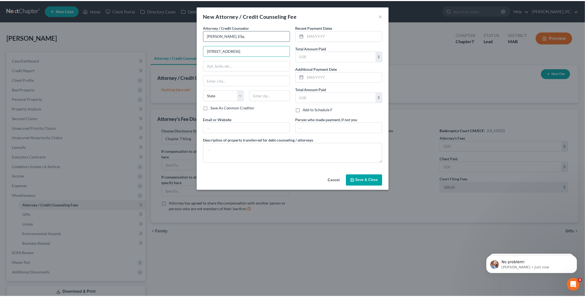
scroll to position [262, 0]
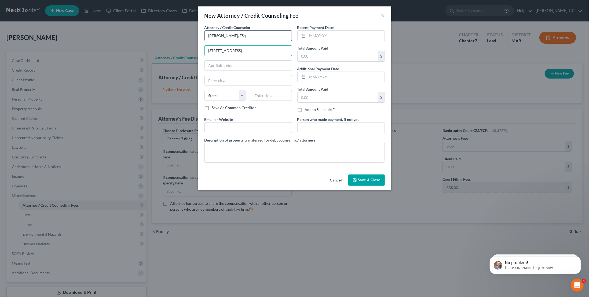
type input "[STREET_ADDRESS]"
type input "Holyoke"
select select "22"
type input "1"
type input "01040"
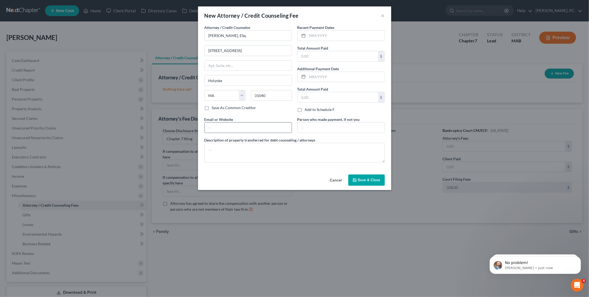
click at [244, 124] on input "text" at bounding box center [248, 128] width 87 height 10
type input "w"
type input "[PERSON_NAME][EMAIL_ADDRESS][DOMAIN_NAME]"
type textarea "F"
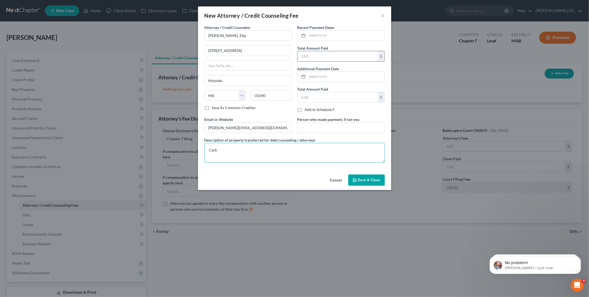
type textarea "Cash"
click at [313, 52] on input "text" at bounding box center [337, 56] width 80 height 10
type input "1,200"
click at [312, 36] on input "text" at bounding box center [345, 36] width 77 height 10
type input "9/2025"
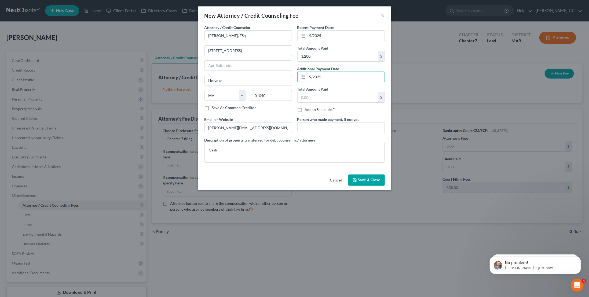
type input "9/2025"
type input "338"
click at [358, 181] on button "Save & Close" at bounding box center [366, 180] width 36 height 11
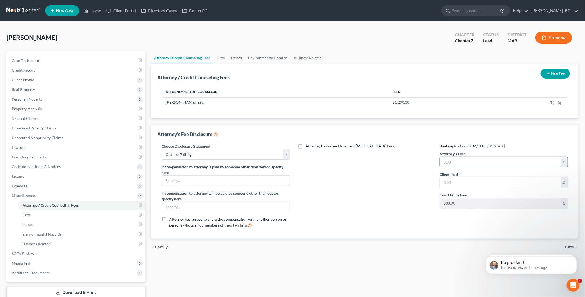
click at [476, 163] on input "text" at bounding box center [500, 162] width 121 height 10
type input "1,200"
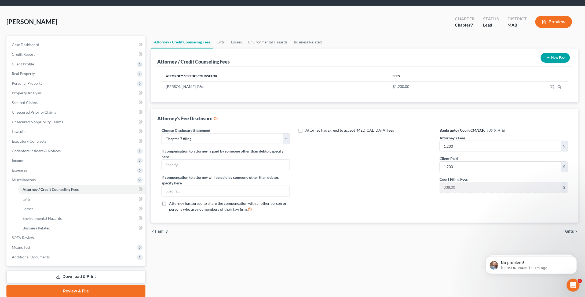
scroll to position [0, 0]
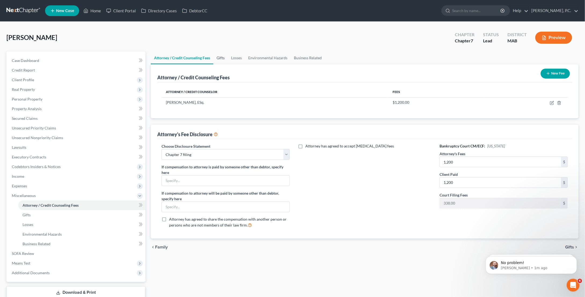
click at [218, 58] on link "Gifts" at bounding box center [220, 57] width 14 height 13
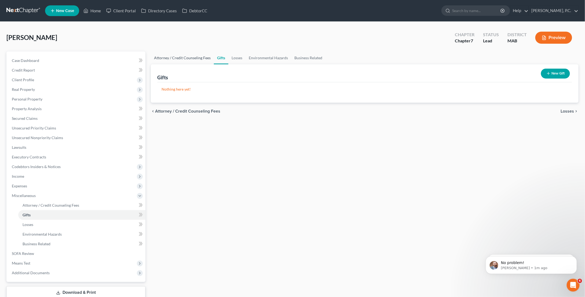
click at [193, 57] on link "Attorney / Credit Counseling Fees" at bounding box center [182, 57] width 63 height 13
select select "0"
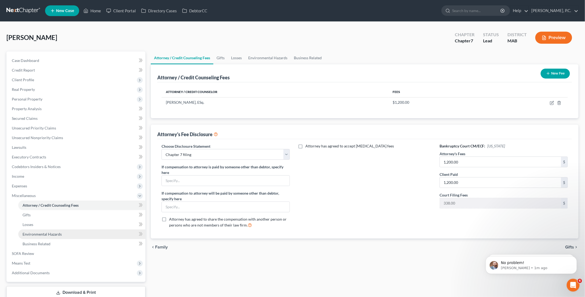
click at [44, 236] on span "Environmental Hazards" at bounding box center [42, 234] width 39 height 5
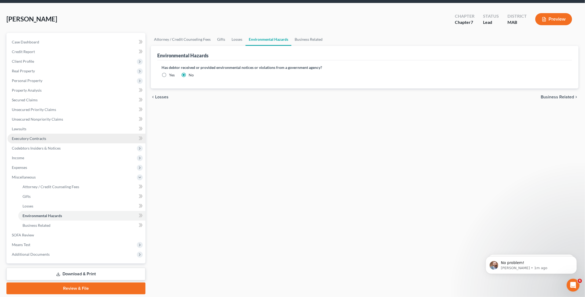
scroll to position [35, 0]
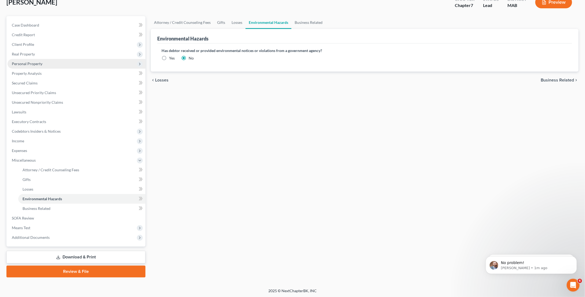
click at [33, 64] on span "Personal Property" at bounding box center [27, 63] width 31 height 5
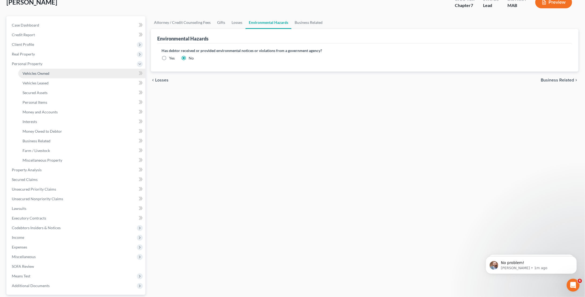
click at [39, 75] on span "Vehicles Owned" at bounding box center [36, 73] width 27 height 5
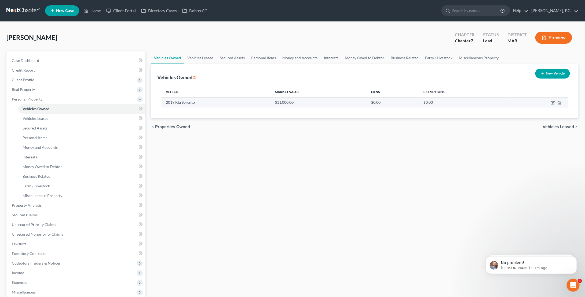
click at [457, 104] on td "$0.00" at bounding box center [462, 102] width 86 height 10
click at [551, 102] on icon "button" at bounding box center [552, 103] width 4 height 4
select select "0"
select select "7"
select select "2"
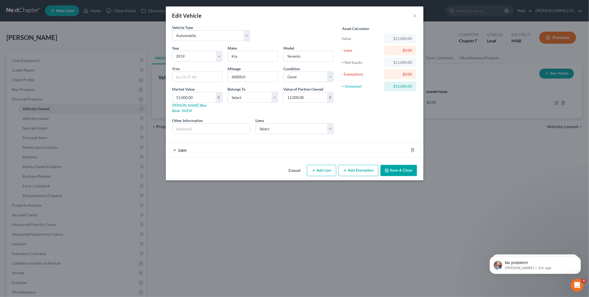
click at [356, 165] on button "Add Exemption" at bounding box center [358, 170] width 40 height 11
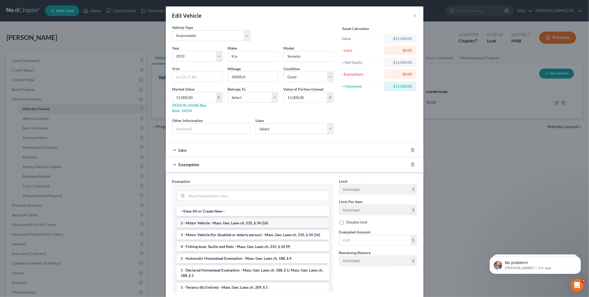
click at [245, 218] on li "3 - Motor Vehicle - Mass. Gen. Laws ch. 235, § 34 (16)" at bounding box center [252, 223] width 153 height 10
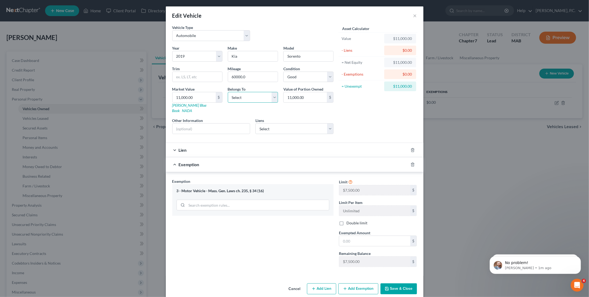
click at [272, 95] on select "Select Debtor 1 Only Debtor 2 Only Debtor 1 And Debtor 2 Only At Least One Of T…" at bounding box center [253, 97] width 50 height 11
select select "0"
click at [228, 92] on select "Select Debtor 1 Only Debtor 2 Only Debtor 1 And Debtor 2 Only At Least One Of T…" at bounding box center [253, 97] width 50 height 11
click at [265, 123] on select "Select Pawtucket Credit Uni - $10,538.00 Citizens Bank Na - $0.00" at bounding box center [294, 128] width 78 height 11
select select "0"
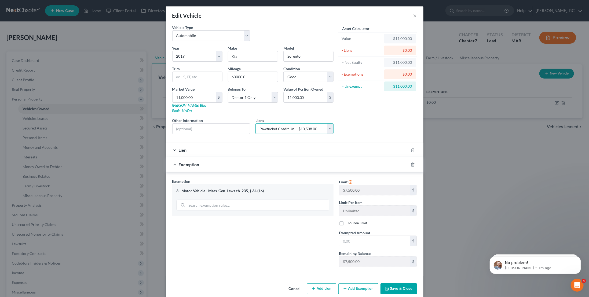
click at [255, 123] on select "Select Pawtucket Credit Uni - $10,538.00 Citizens Bank Na - $0.00" at bounding box center [294, 128] width 78 height 11
select select
select select "41"
select select "0"
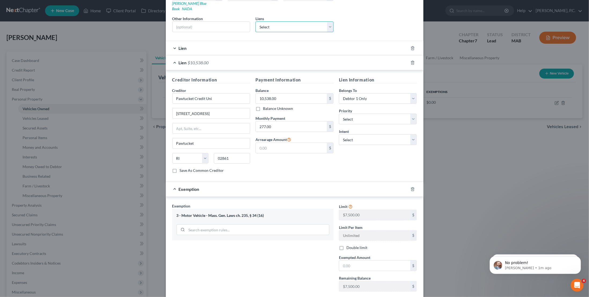
scroll to position [126, 0]
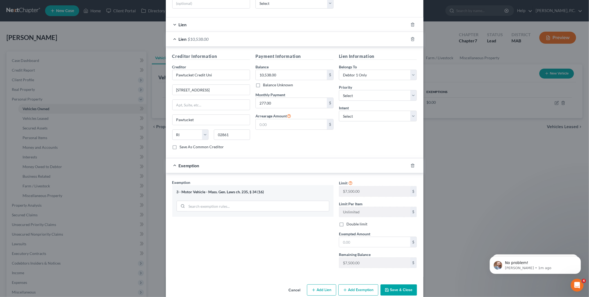
click at [362, 222] on label "Double limit" at bounding box center [356, 224] width 21 height 5
click at [352, 222] on input "Double limit" at bounding box center [349, 223] width 3 height 3
click at [362, 222] on label "Double limit" at bounding box center [356, 224] width 21 height 5
click at [352, 222] on input "Double limit" at bounding box center [349, 223] width 3 height 3
checkbox input "false"
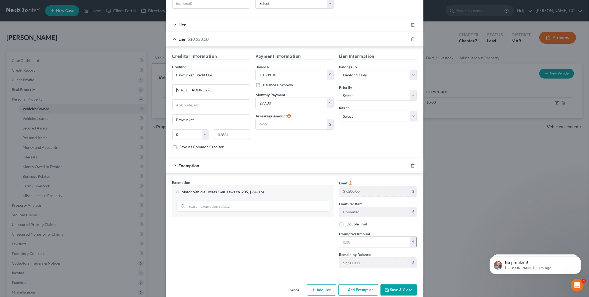
click at [360, 237] on input "text" at bounding box center [374, 242] width 71 height 10
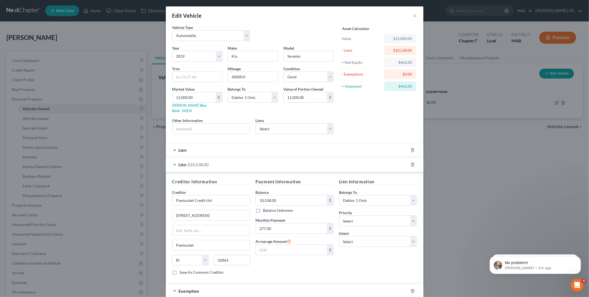
scroll to position [54, 0]
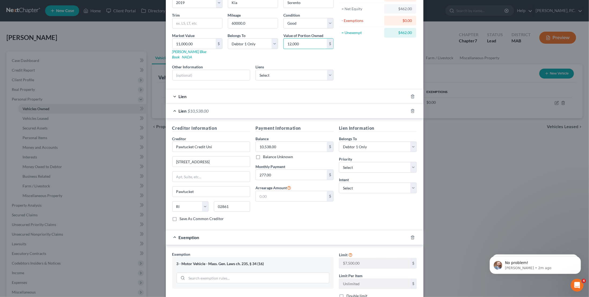
type input "12,000"
click at [321, 252] on div "Exemption * 3 - Motor Vehicle - Mass. Gen. Laws ch. 235, § 34 (16)" at bounding box center [252, 270] width 161 height 37
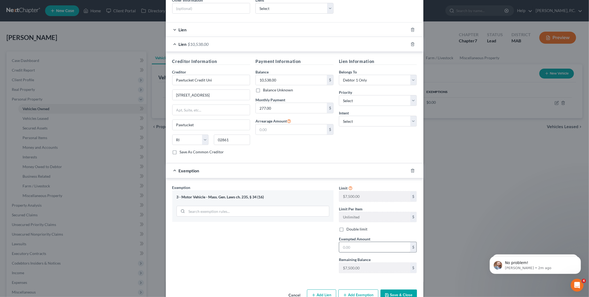
scroll to position [126, 0]
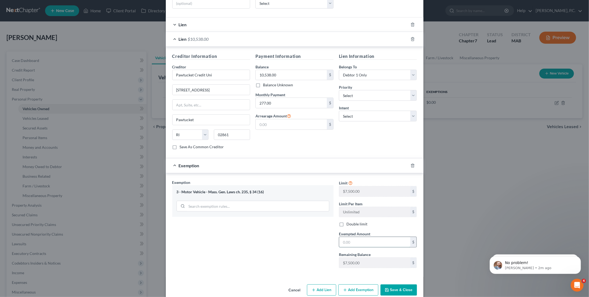
click at [358, 237] on input "text" at bounding box center [374, 242] width 71 height 10
type input "2,000"
click at [388, 285] on button "Save & Close" at bounding box center [398, 290] width 36 height 11
click at [353, 111] on select "Select Surrender Redeem Reaffirm Avoid Other" at bounding box center [378, 116] width 78 height 11
select select "2"
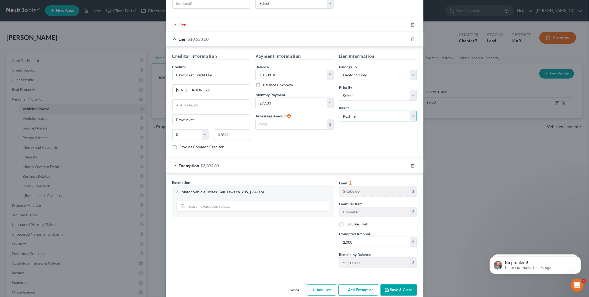
click at [339, 111] on select "Select Surrender Redeem Reaffirm Avoid Other" at bounding box center [378, 116] width 78 height 11
click at [401, 285] on button "Save & Close" at bounding box center [398, 290] width 36 height 11
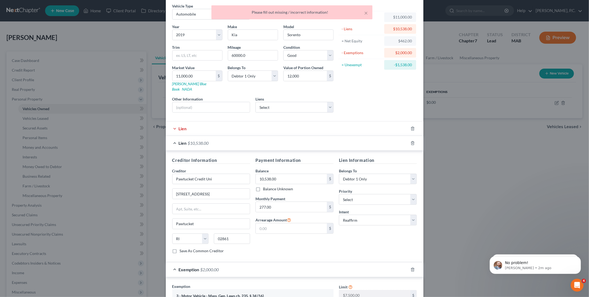
scroll to position [0, 0]
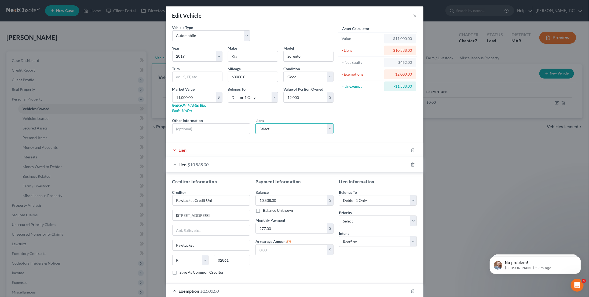
click at [282, 123] on select "Select Citizens Bank Na - $0.00" at bounding box center [294, 128] width 78 height 11
click at [364, 134] on form "Vehicle Type Select Automobile Truck Trailer Watercraft Aircraft Motor Home Atv…" at bounding box center [294, 214] width 245 height 378
click at [360, 216] on select "Select 1st 2nd 3rd 4th 5th 6th 7th 8th 9th 10th 11th 12th 13th 14th 15th 16th 1…" at bounding box center [378, 221] width 78 height 11
select select "0"
click at [339, 216] on select "Select 1st 2nd 3rd 4th 5th 6th 7th 8th 9th 10th 11th 12th 13th 14th 15th 16th 1…" at bounding box center [378, 221] width 78 height 11
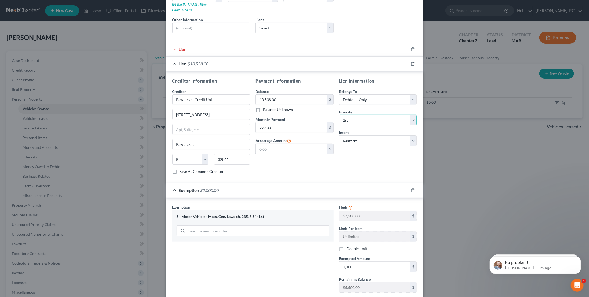
scroll to position [107, 0]
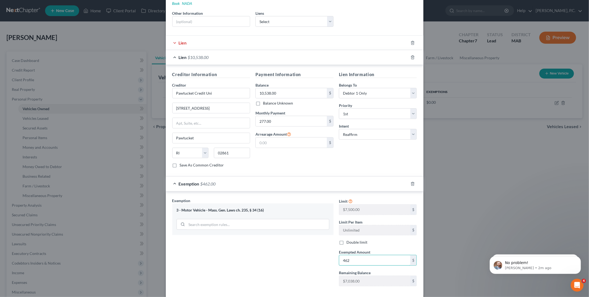
type input "462"
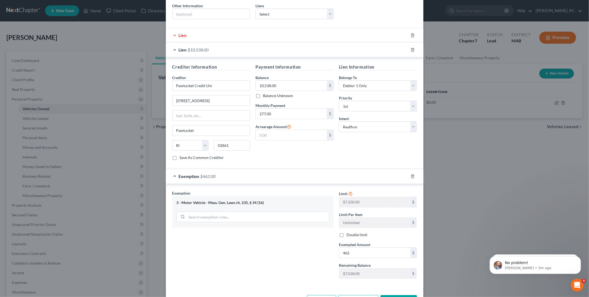
click at [386, 295] on button "Save & Close" at bounding box center [398, 300] width 36 height 11
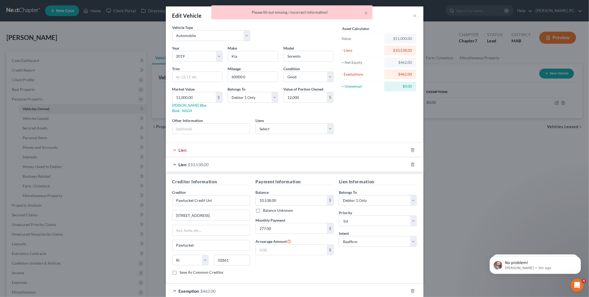
scroll to position [0, 0]
click at [174, 145] on div "Lien" at bounding box center [287, 150] width 242 height 14
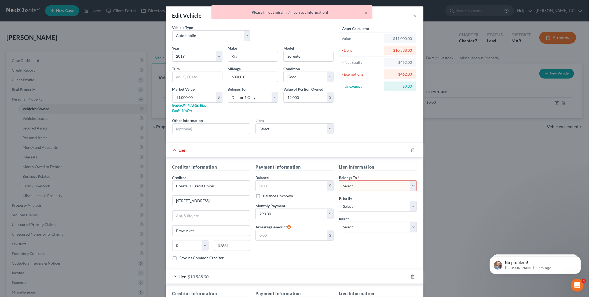
click at [357, 181] on select "Select Debtor 1 Only Debtor 2 Only Debtor 1 And Debtor 2 Only At Least One Of T…" at bounding box center [378, 186] width 78 height 11
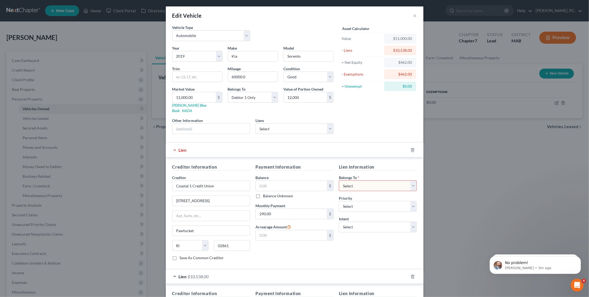
select select "0"
click at [339, 181] on select "Select Debtor 1 Only Debtor 2 Only Debtor 1 And Debtor 2 Only At Least One Of T…" at bounding box center [378, 186] width 78 height 11
drag, startPoint x: 366, startPoint y: 198, endPoint x: 365, endPoint y: 200, distance: 2.8
click at [366, 201] on select "Select 1st 2nd 3rd 4th 5th 6th 7th 8th 9th 10th 11th 12th 13th 14th 15th 16th 1…" at bounding box center [378, 206] width 78 height 11
select select "0"
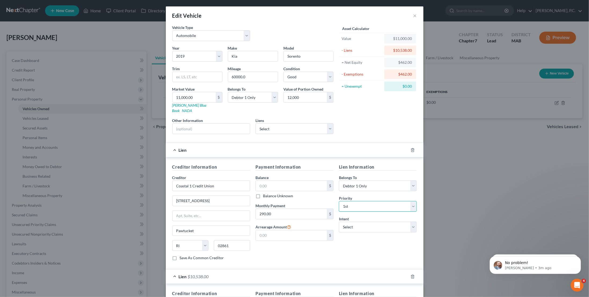
click at [339, 201] on select "Select 1st 2nd 3rd 4th 5th 6th 7th 8th 9th 10th 11th 12th 13th 14th 15th 16th 1…" at bounding box center [378, 206] width 78 height 11
click at [359, 222] on select "Select Surrender Redeem Reaffirm Avoid Other" at bounding box center [378, 227] width 78 height 11
select select "2"
click at [339, 222] on select "Select Surrender Redeem Reaffirm Avoid Other" at bounding box center [378, 227] width 78 height 11
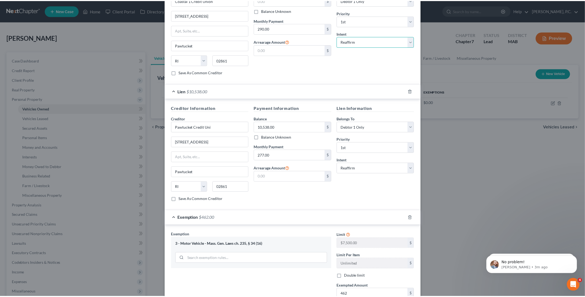
scroll to position [236, 0]
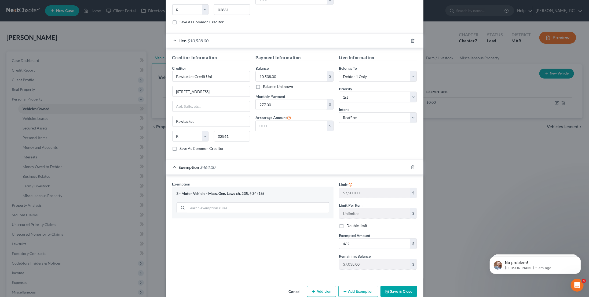
click at [391, 286] on button "Save & Close" at bounding box center [398, 291] width 36 height 11
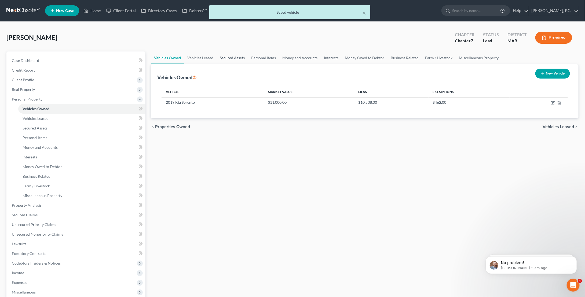
click at [224, 59] on link "Secured Assets" at bounding box center [231, 57] width 31 height 13
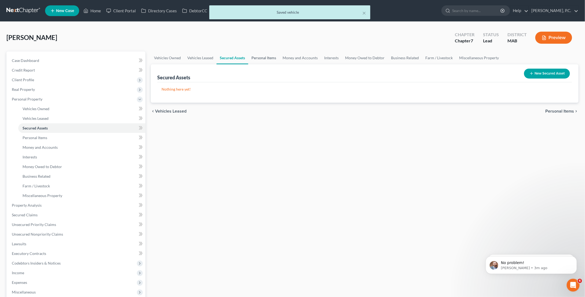
click at [263, 59] on link "Personal Items" at bounding box center [263, 57] width 31 height 13
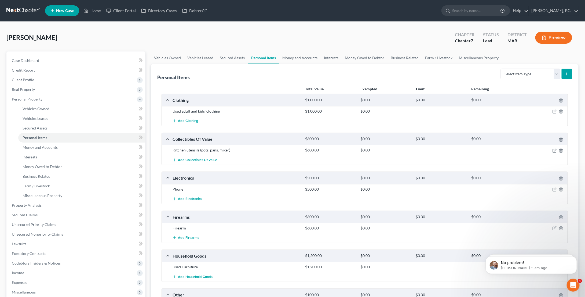
click at [198, 112] on div "Used adult and kids' clothing" at bounding box center [236, 111] width 133 height 5
click at [176, 99] on div "Clothing" at bounding box center [236, 100] width 133 height 6
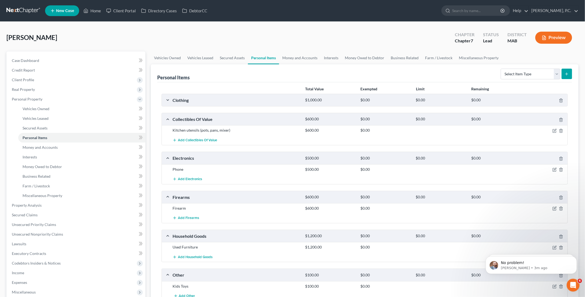
click at [176, 99] on div "Clothing" at bounding box center [236, 100] width 133 height 6
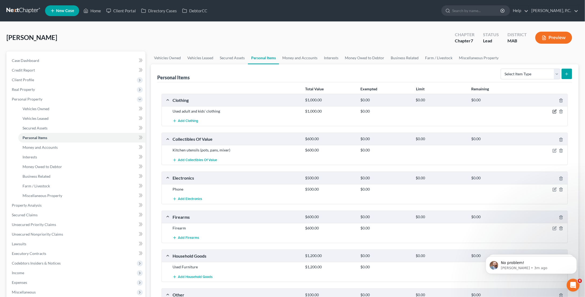
click at [555, 111] on icon "button" at bounding box center [555, 111] width 2 height 2
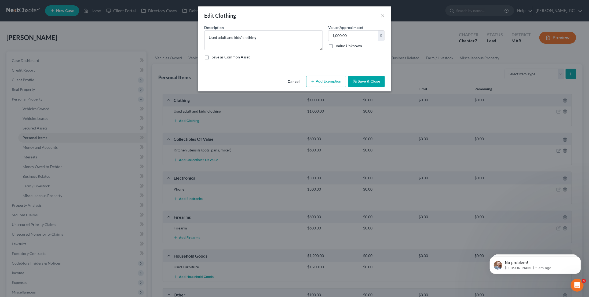
click at [323, 81] on button "Add Exemption" at bounding box center [326, 81] width 40 height 11
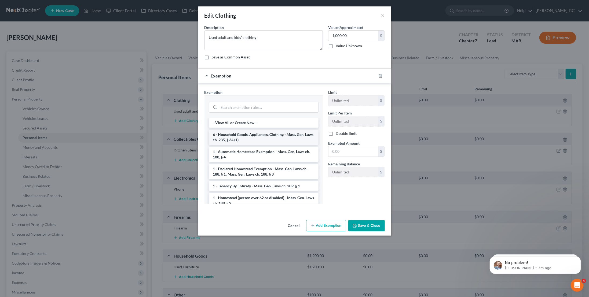
click at [261, 137] on li "6 - Household Goods, Appliances, Clothing - Mass. Gen. Laws ch. 235, § 34 (1)" at bounding box center [264, 137] width 110 height 15
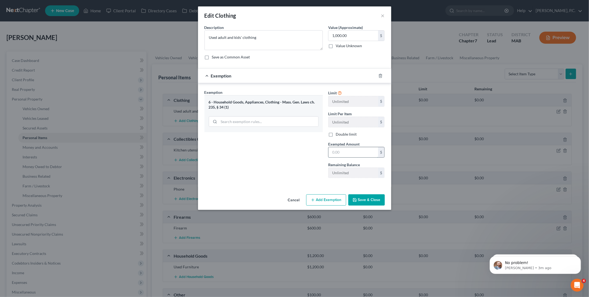
click at [350, 152] on input "text" at bounding box center [353, 152] width 50 height 10
type input "1,000"
click at [372, 199] on button "Save & Close" at bounding box center [366, 199] width 36 height 11
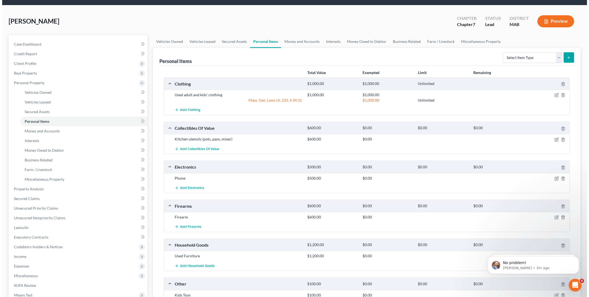
scroll to position [27, 0]
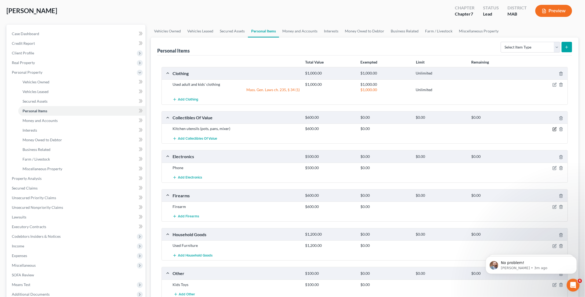
click at [555, 130] on icon "button" at bounding box center [554, 129] width 4 height 4
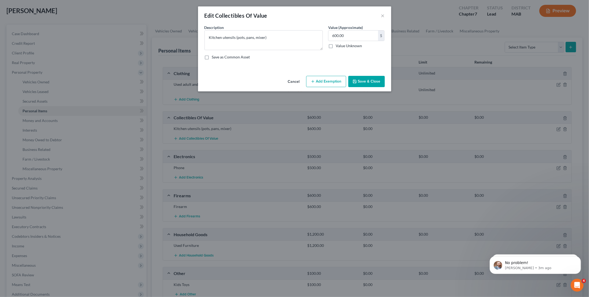
click at [325, 82] on button "Add Exemption" at bounding box center [326, 81] width 40 height 11
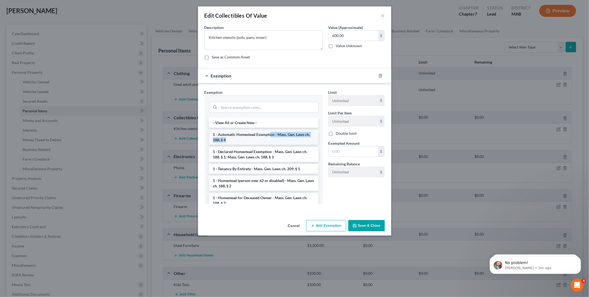
drag, startPoint x: 271, startPoint y: 135, endPoint x: 281, endPoint y: 139, distance: 10.7
click at [281, 139] on li "1 - Automatic Homestead Exemption - Mass. Gen. Laws ch. 188, § 4" at bounding box center [264, 137] width 110 height 15
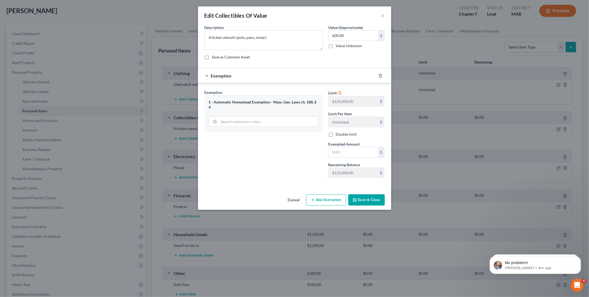
click at [252, 100] on div "1 - Automatic Homestead Exemption - Mass. Gen. Laws ch. 188, § 4" at bounding box center [264, 105] width 110 height 10
click at [296, 197] on button "Cancel" at bounding box center [294, 200] width 20 height 11
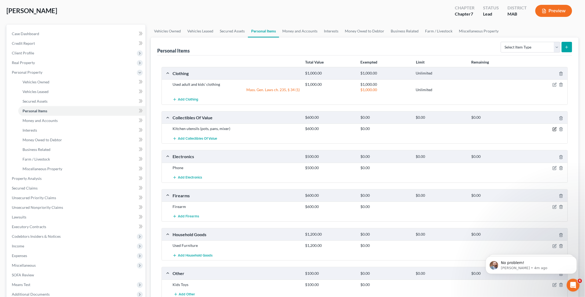
click at [553, 130] on icon "button" at bounding box center [554, 129] width 3 height 3
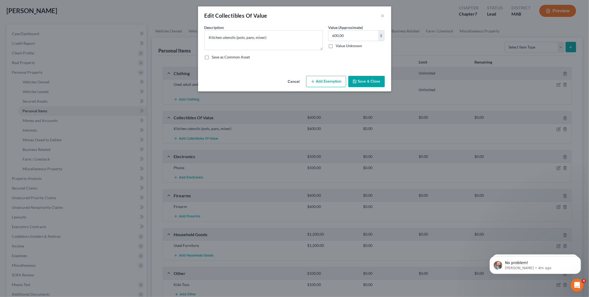
click at [316, 81] on button "Add Exemption" at bounding box center [326, 81] width 40 height 11
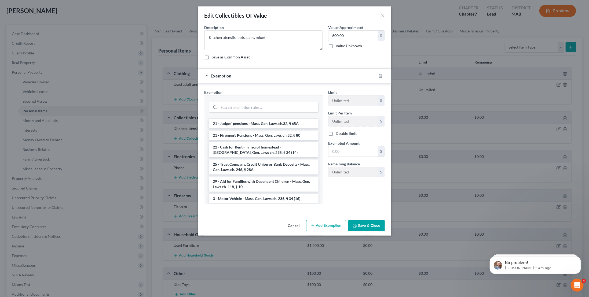
scroll to position [349, 0]
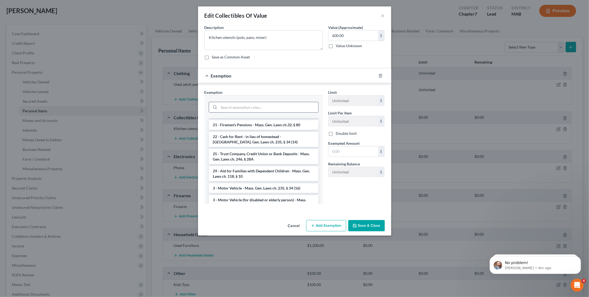
click at [268, 106] on input "search" at bounding box center [268, 107] width 99 height 10
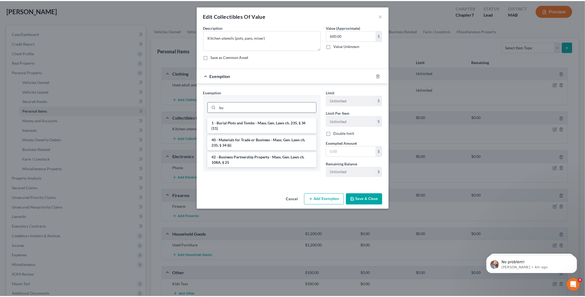
scroll to position [0, 0]
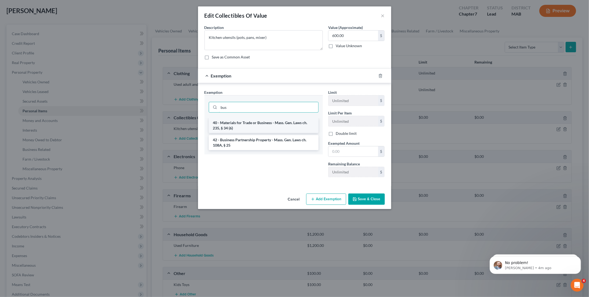
type input "bus"
click at [264, 120] on li "40 - Materials for Trade or Business - Mass. Gen. Laws ch. 235, § 34 (6)" at bounding box center [264, 125] width 110 height 15
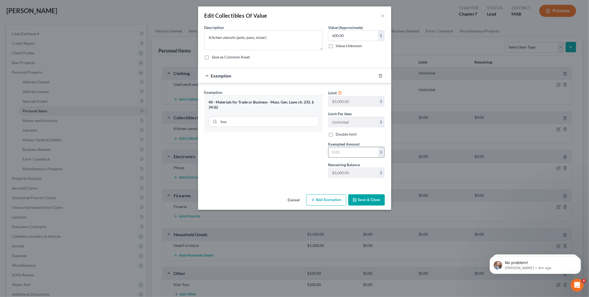
click at [353, 148] on input "text" at bounding box center [353, 152] width 50 height 10
type input "600"
click at [364, 200] on button "Save & Close" at bounding box center [366, 199] width 36 height 11
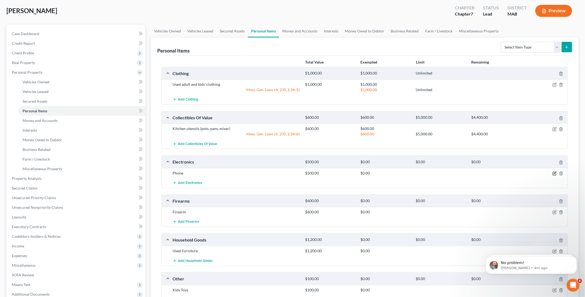
click at [554, 171] on icon "button" at bounding box center [554, 173] width 4 height 4
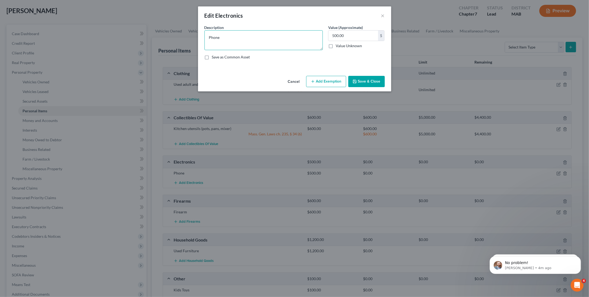
click at [275, 41] on textarea "Phone" at bounding box center [263, 40] width 118 height 20
type textarea "Phone, computer, tv"
type input "1,200"
click at [332, 79] on button "Add Exemption" at bounding box center [326, 81] width 40 height 11
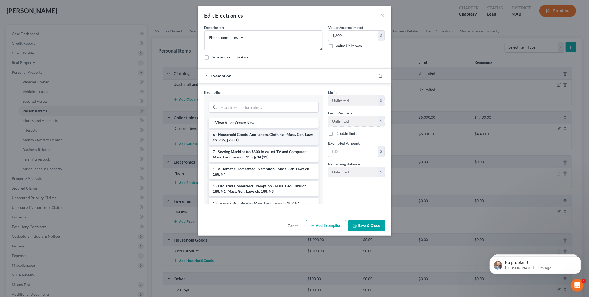
click at [257, 136] on li "6 - Household Goods, Appliances, Clothing - Mass. Gen. Laws ch. 235, § 34 (1)" at bounding box center [264, 137] width 110 height 15
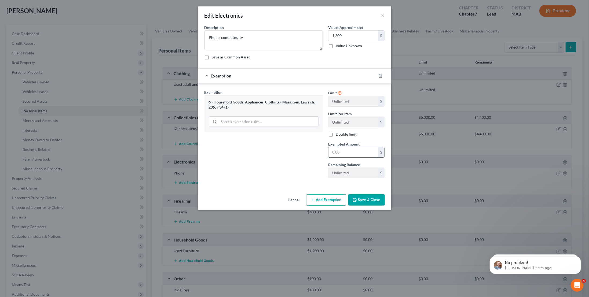
click at [336, 148] on input "text" at bounding box center [353, 152] width 50 height 10
type input "1,200"
click at [367, 197] on button "Save & Close" at bounding box center [366, 199] width 36 height 11
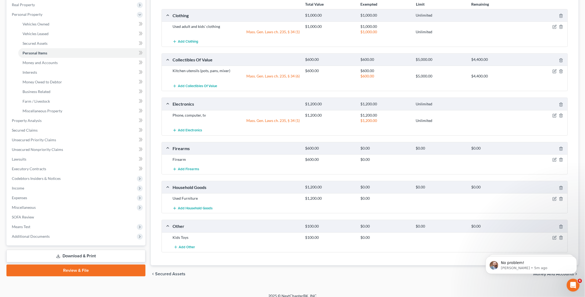
scroll to position [88, 0]
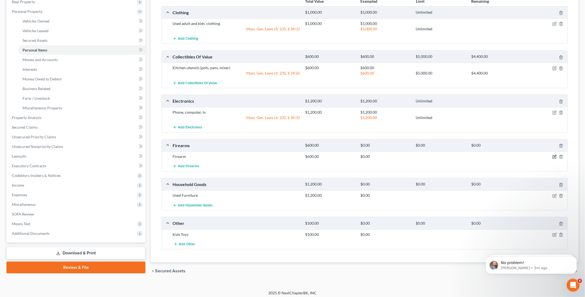
click at [556, 155] on icon "button" at bounding box center [554, 157] width 4 height 4
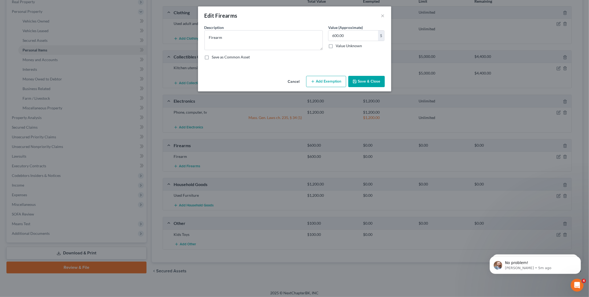
click at [315, 79] on icon "button" at bounding box center [313, 81] width 4 height 4
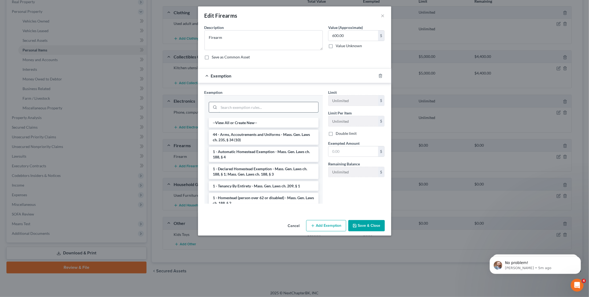
click at [235, 102] on input "search" at bounding box center [268, 107] width 99 height 10
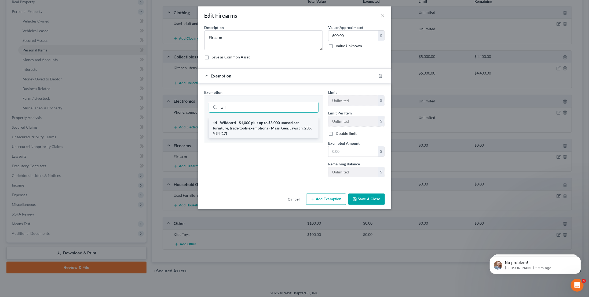
type input "wil"
click at [257, 125] on li "14 - Wildcard - $1,000 plus up to $5,000 unused car, furniture, trade tools exe…" at bounding box center [264, 128] width 110 height 20
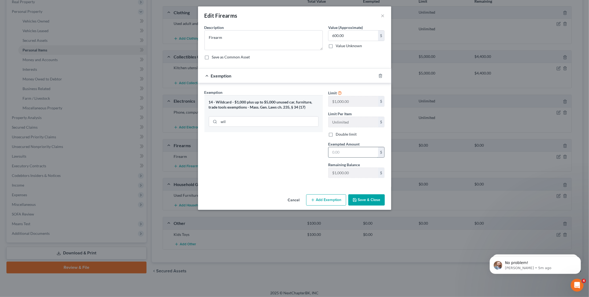
click at [362, 150] on input "text" at bounding box center [353, 152] width 50 height 10
type input "600"
click at [370, 196] on button "Save & Close" at bounding box center [366, 199] width 36 height 11
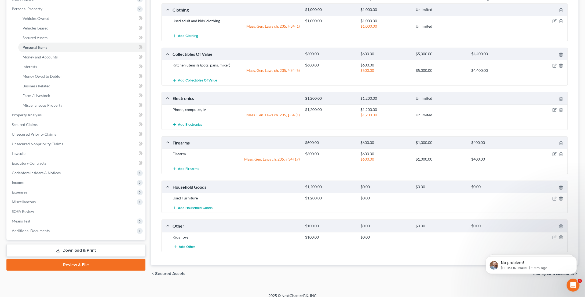
scroll to position [93, 0]
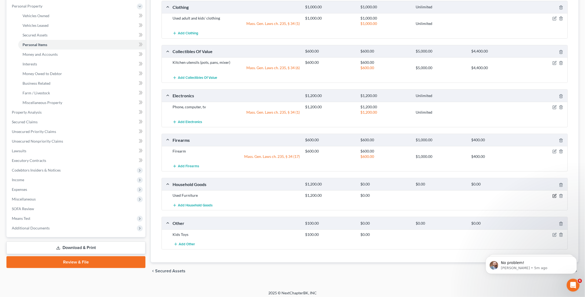
click at [556, 194] on icon "button" at bounding box center [554, 196] width 4 height 4
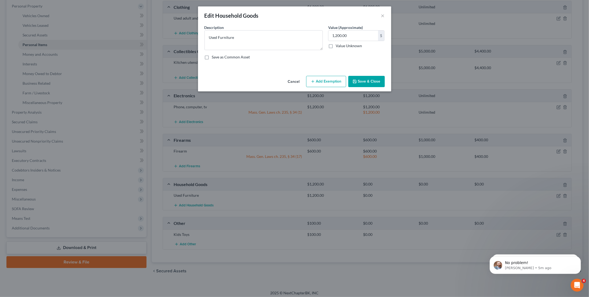
click at [332, 84] on button "Add Exemption" at bounding box center [326, 81] width 40 height 11
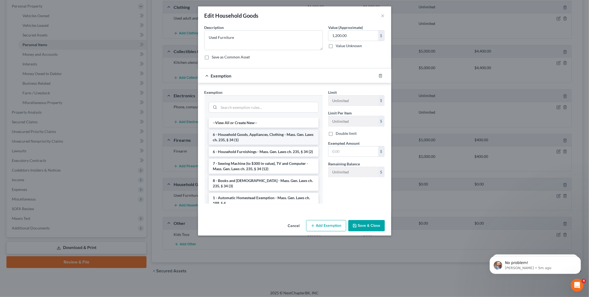
click at [276, 136] on li "6 - Household Goods, Appliances, Clothing - Mass. Gen. Laws ch. 235, § 34 (1)" at bounding box center [264, 137] width 110 height 15
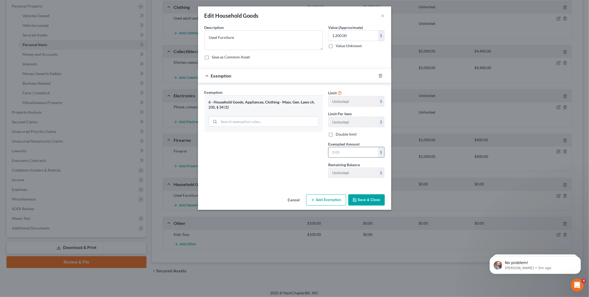
click at [349, 153] on input "text" at bounding box center [353, 152] width 50 height 10
type input "1,200"
click at [362, 199] on button "Save & Close" at bounding box center [366, 199] width 36 height 11
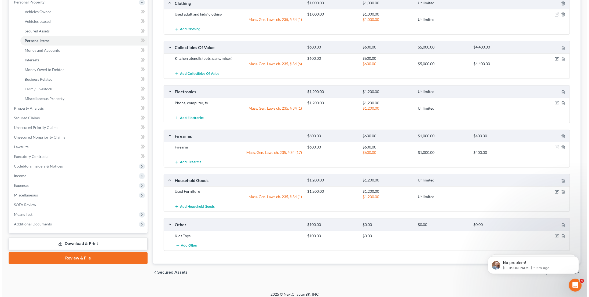
scroll to position [98, 0]
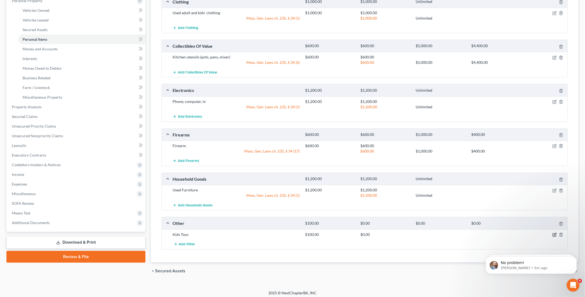
click at [555, 233] on icon "button" at bounding box center [554, 235] width 4 height 4
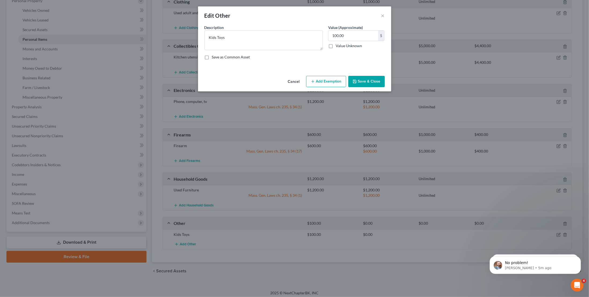
click at [329, 82] on button "Add Exemption" at bounding box center [326, 81] width 40 height 11
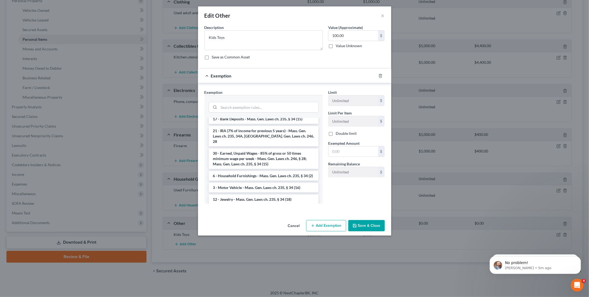
scroll to position [80, 0]
click at [237, 108] on input "search" at bounding box center [268, 107] width 99 height 10
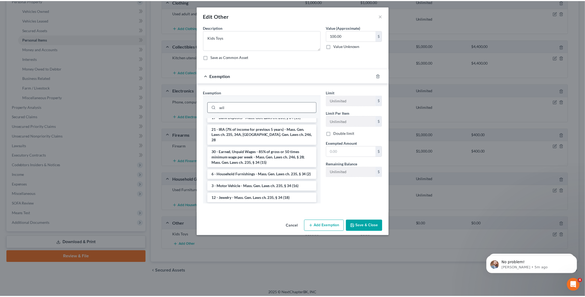
scroll to position [0, 0]
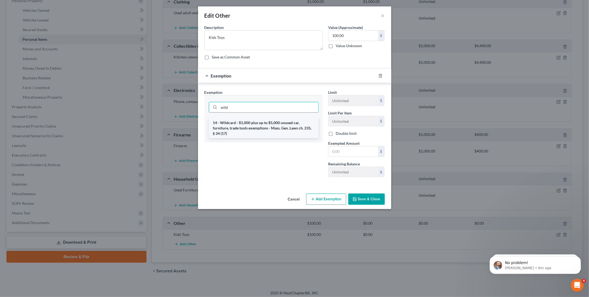
type input "wild"
click at [242, 129] on li "14 - Wildcard - $1,000 plus up to $5,000 unused car, furniture, trade tools exe…" at bounding box center [264, 128] width 110 height 20
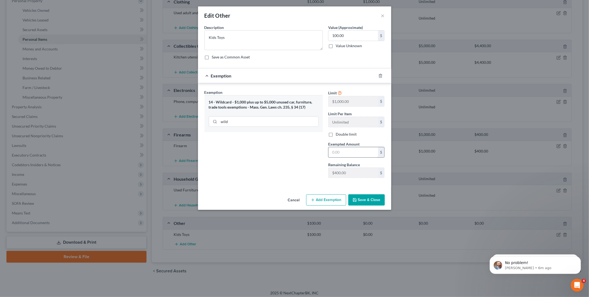
click at [343, 154] on input "text" at bounding box center [353, 152] width 50 height 10
type input "100"
click at [365, 202] on button "Save & Close" at bounding box center [366, 199] width 36 height 11
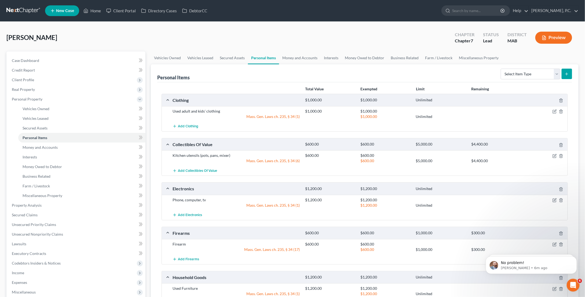
click at [572, 79] on form "Select Item Type Clothing Collectibles Of Value Electronics Firearms Household …" at bounding box center [535, 74] width 71 height 11
click at [570, 76] on button "submit" at bounding box center [566, 74] width 10 height 10
click at [528, 72] on select "Select Item Type Clothing Collectibles Of Value Electronics Firearms Household …" at bounding box center [530, 74] width 60 height 11
select select "jewelry"
click at [501, 69] on select "Select Item Type Clothing Collectibles Of Value Electronics Firearms Household …" at bounding box center [530, 74] width 60 height 11
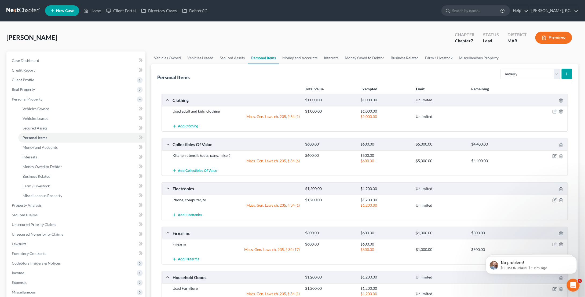
click at [567, 76] on button "submit" at bounding box center [566, 74] width 10 height 10
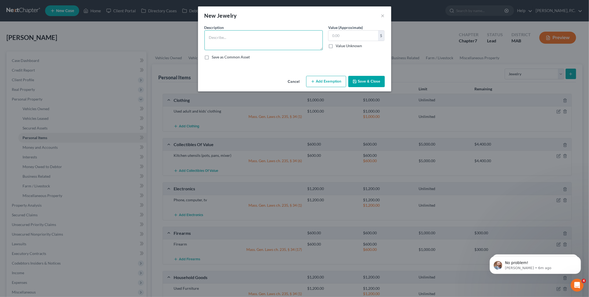
click at [233, 34] on textarea at bounding box center [263, 40] width 118 height 20
type textarea "used jewelry"
type input "800"
click at [319, 79] on button "Add Exemption" at bounding box center [326, 81] width 40 height 11
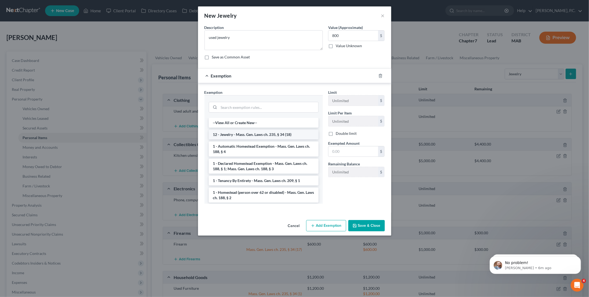
click at [275, 133] on li "12 - Jewelry - Mass. Gen. Laws ch. 235, § 34 (18)" at bounding box center [264, 135] width 110 height 10
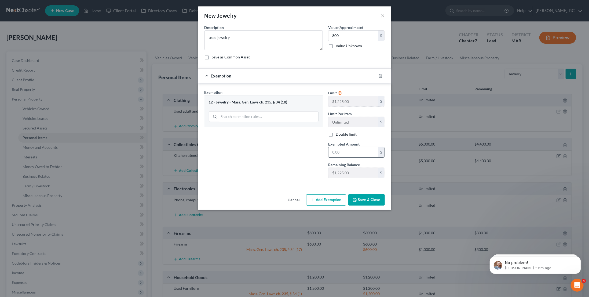
click at [347, 153] on input "text" at bounding box center [353, 152] width 50 height 10
type input "800"
click at [361, 198] on button "Save & Close" at bounding box center [366, 199] width 36 height 11
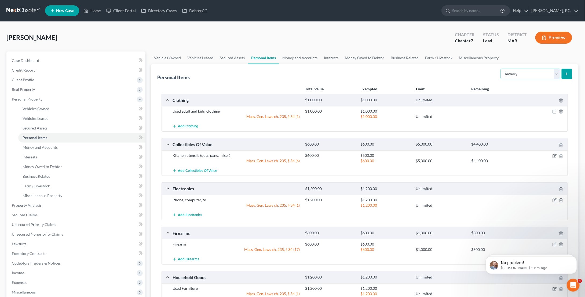
click at [523, 74] on select "Select Item Type Clothing Collectibles Of Value Electronics Firearms Household …" at bounding box center [530, 74] width 60 height 11
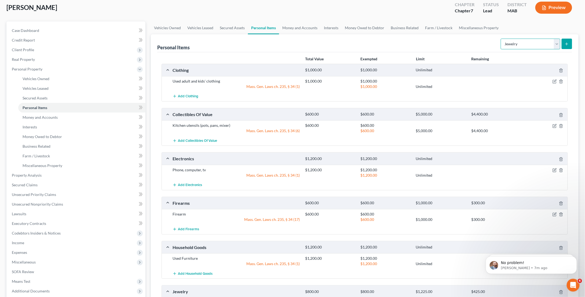
scroll to position [27, 0]
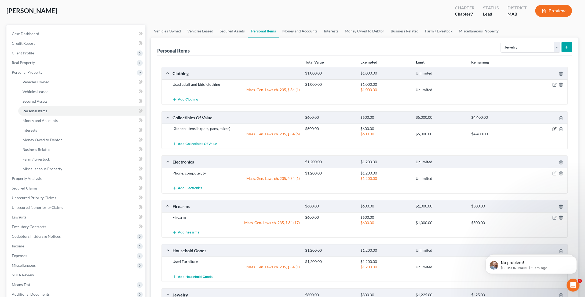
click at [554, 128] on icon "button" at bounding box center [554, 129] width 3 height 3
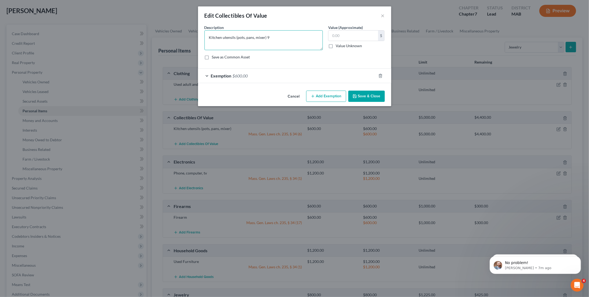
type textarea "Kitchen utensils (pots, pans, mixer)"
click at [369, 37] on input "text" at bounding box center [353, 36] width 50 height 10
type input "900"
click at [227, 71] on div "Exemption $600.00" at bounding box center [287, 76] width 178 height 14
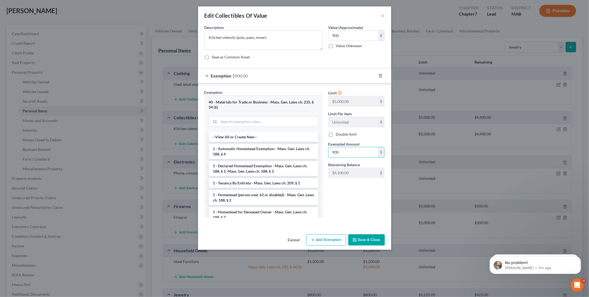
type input "900"
click at [366, 241] on button "Save & Close" at bounding box center [366, 239] width 36 height 11
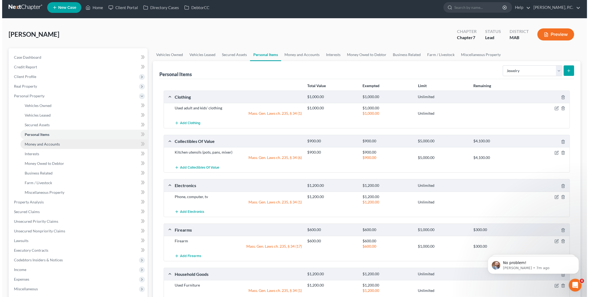
scroll to position [0, 0]
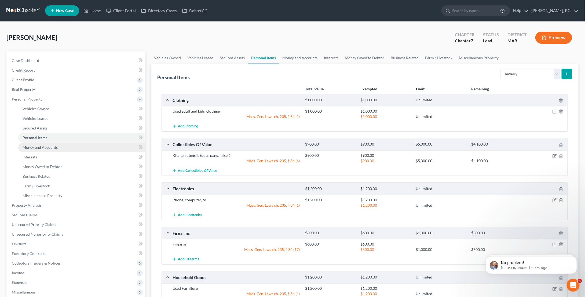
click at [49, 150] on link "Money and Accounts" at bounding box center [81, 148] width 127 height 10
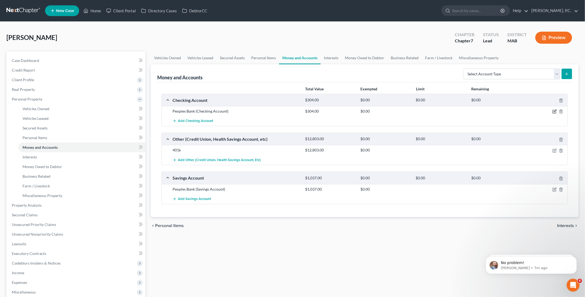
click at [553, 111] on icon "button" at bounding box center [554, 111] width 4 height 4
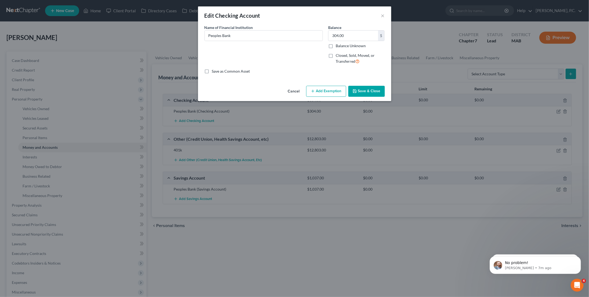
click at [331, 90] on button "Add Exemption" at bounding box center [326, 91] width 40 height 11
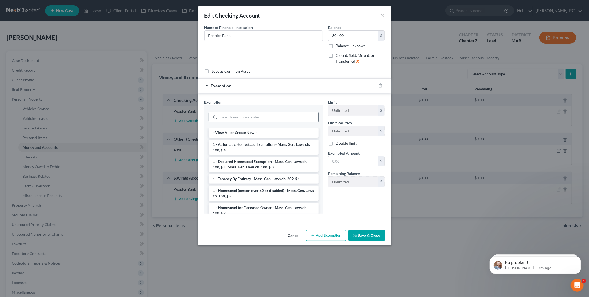
click at [237, 117] on input "search" at bounding box center [268, 117] width 99 height 10
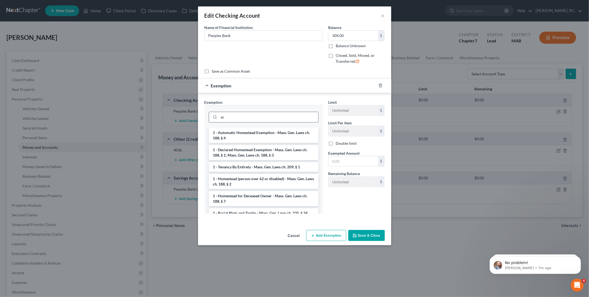
type input "a"
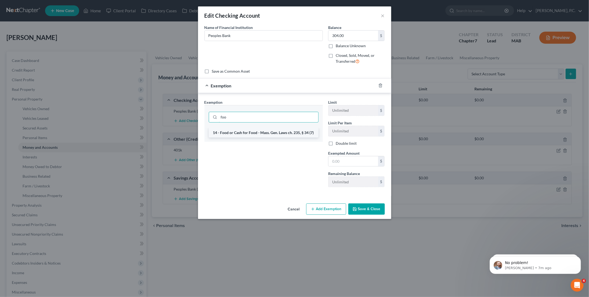
type input "foo"
click at [248, 131] on li "14 - Food or Cash for Food - Mass. Gen. Laws ch. 235, § 34 (7)" at bounding box center [264, 133] width 110 height 10
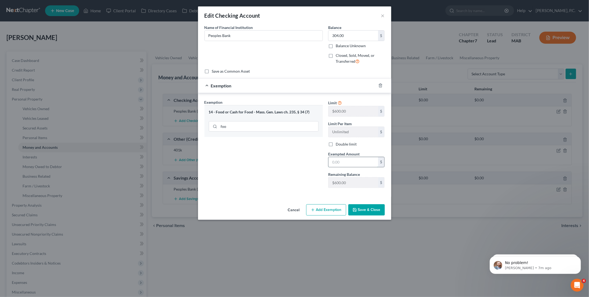
click at [353, 164] on input "text" at bounding box center [353, 162] width 50 height 10
type input "304"
click at [365, 206] on button "Save & Close" at bounding box center [366, 209] width 36 height 11
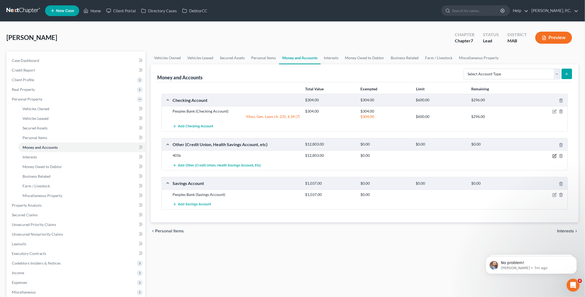
click at [554, 154] on icon "button" at bounding box center [554, 155] width 3 height 3
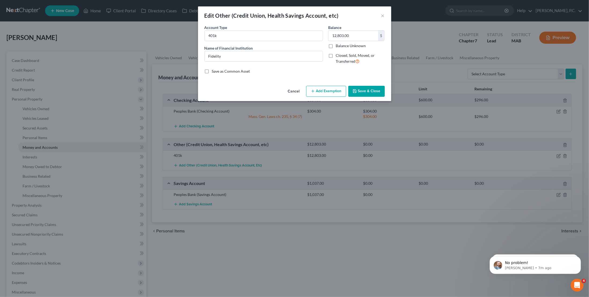
click at [331, 89] on button "Add Exemption" at bounding box center [326, 91] width 40 height 11
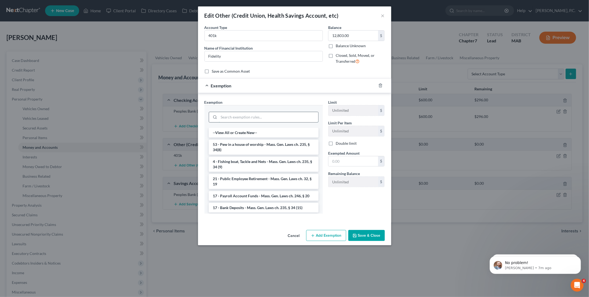
click at [267, 112] on input "search" at bounding box center [268, 117] width 99 height 10
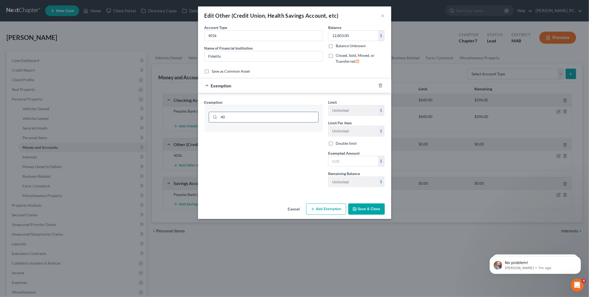
type input "4"
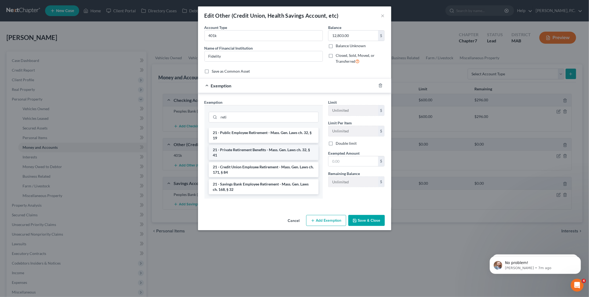
click at [268, 150] on li "21 - Private Retirement Benefits - Mass. Gen. Laws ch. 32, § 41" at bounding box center [264, 152] width 110 height 15
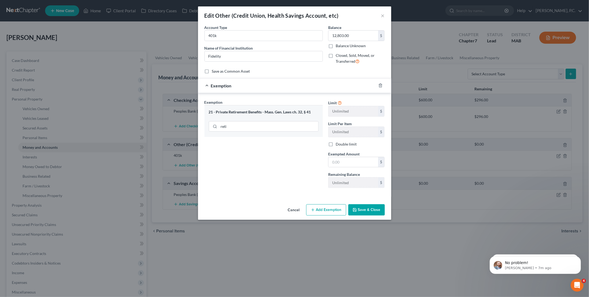
click at [309, 111] on div "21 - Private Retirement Benefits - Mass. Gen. Laws ch. 32, § 41" at bounding box center [264, 112] width 110 height 5
drag, startPoint x: 217, startPoint y: 111, endPoint x: 319, endPoint y: 112, distance: 102.5
click at [319, 112] on div "21 - Private Retirement Benefits - Mass. Gen. Laws ch. 32, § 41 reti" at bounding box center [263, 121] width 118 height 32
copy div "Private Retirement Benefits - Mass. Gen. Laws ch. 32, § 41"
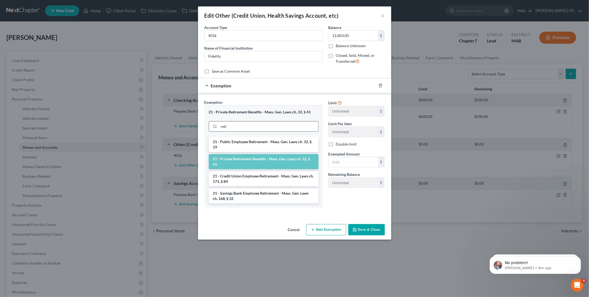
click at [276, 125] on input "reti" at bounding box center [268, 127] width 99 height 10
drag, startPoint x: 276, startPoint y: 125, endPoint x: 197, endPoint y: 123, distance: 78.9
click at [197, 123] on div "Edit Other (Credit Union, Health Savings Account, etc) × An exemption set must …" at bounding box center [294, 148] width 589 height 297
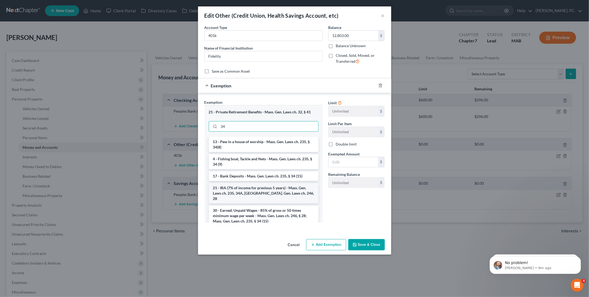
type input "34"
click at [257, 192] on li "21 - IRA (7% of income for previous 5 years) - Mass. Gen. Laws ch. 235, 34A, [G…" at bounding box center [264, 193] width 110 height 20
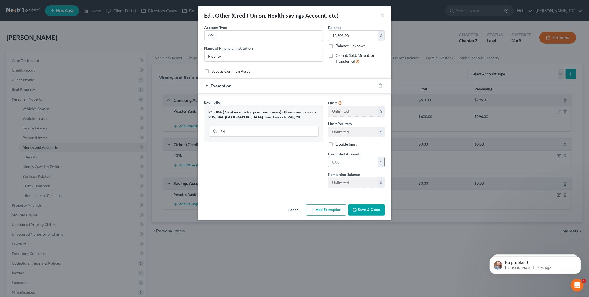
click at [345, 162] on input "text" at bounding box center [353, 162] width 50 height 10
type input "12,803"
click at [360, 209] on button "Save & Close" at bounding box center [366, 209] width 36 height 11
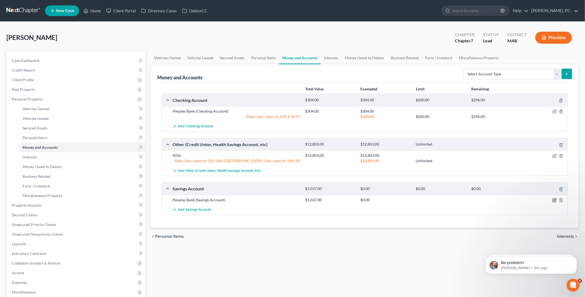
click at [555, 199] on icon "button" at bounding box center [555, 199] width 2 height 2
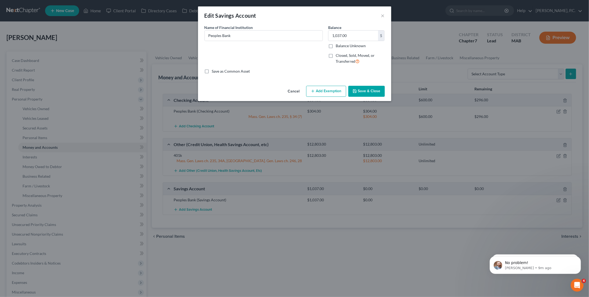
click at [308, 90] on button "Add Exemption" at bounding box center [326, 91] width 40 height 11
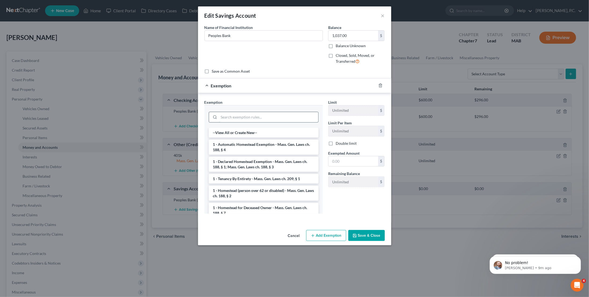
click at [250, 114] on input "search" at bounding box center [268, 117] width 99 height 10
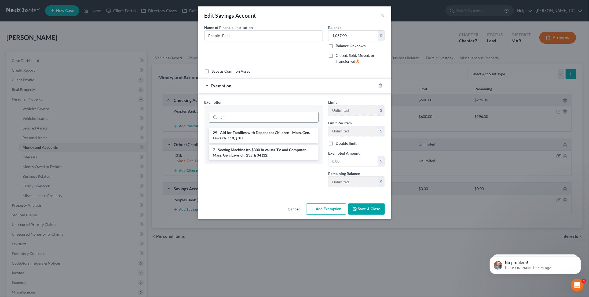
type input "c"
type input "s"
type input "wil"
click at [260, 141] on li "14 - Wildcard - $1,000 plus up to $5,000 unused car, furniture, trade tools exe…" at bounding box center [264, 138] width 110 height 20
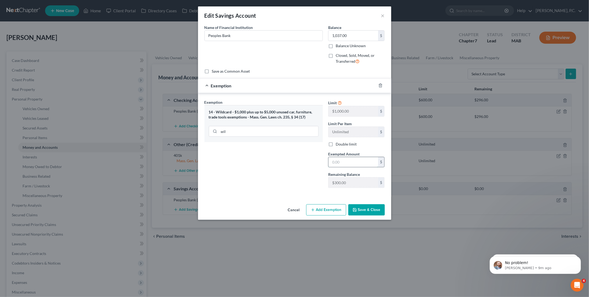
click at [354, 164] on input "text" at bounding box center [353, 162] width 50 height 10
type input "300"
click at [332, 208] on button "Add Exemption" at bounding box center [326, 209] width 40 height 11
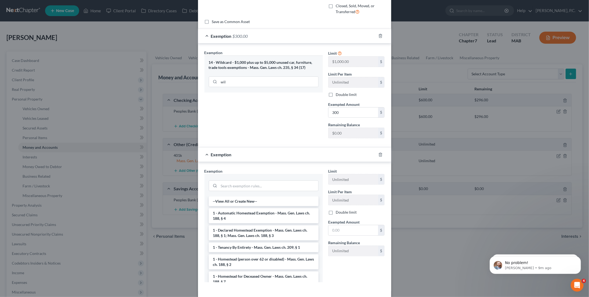
scroll to position [71, 0]
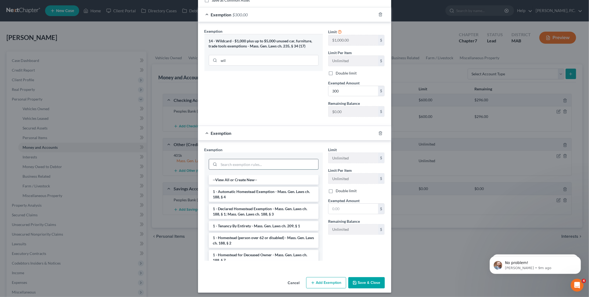
click at [265, 164] on input "search" at bounding box center [268, 164] width 99 height 10
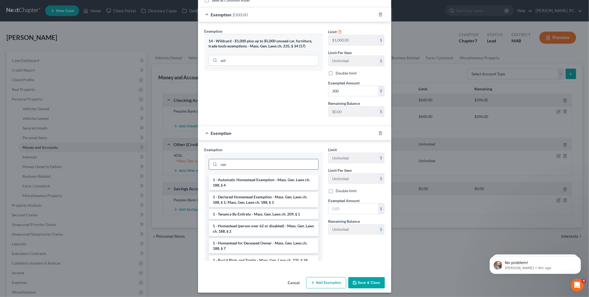
scroll to position [44, 0]
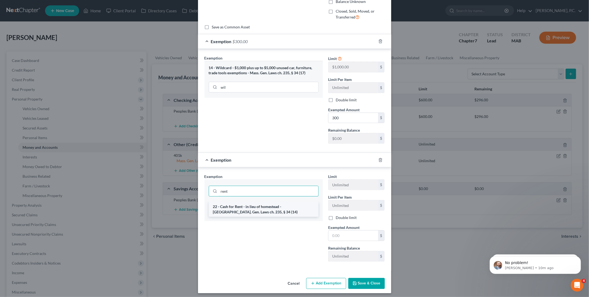
type input "rent"
click at [255, 207] on li "22 - Cash for Rent - in lieu of homestead - [GEOGRAPHIC_DATA]. Gen. Laws ch. 23…" at bounding box center [264, 209] width 110 height 15
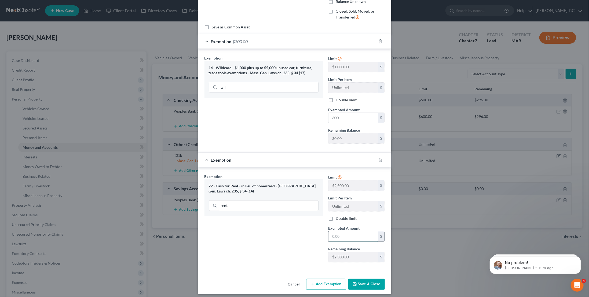
click at [351, 232] on input "text" at bounding box center [353, 236] width 50 height 10
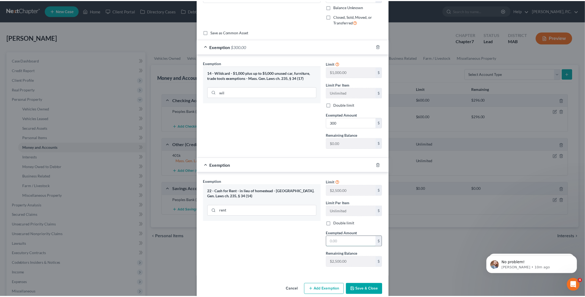
scroll to position [45, 0]
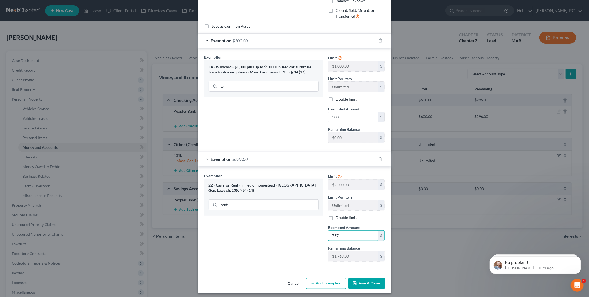
type input "737"
click at [362, 279] on button "Save & Close" at bounding box center [366, 283] width 36 height 11
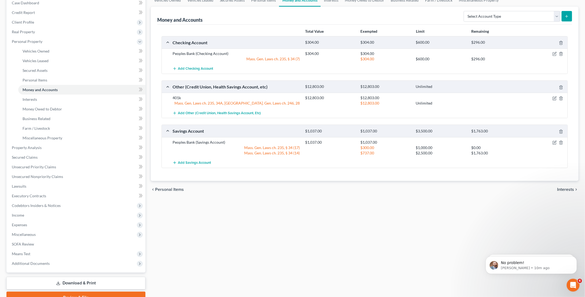
scroll to position [84, 0]
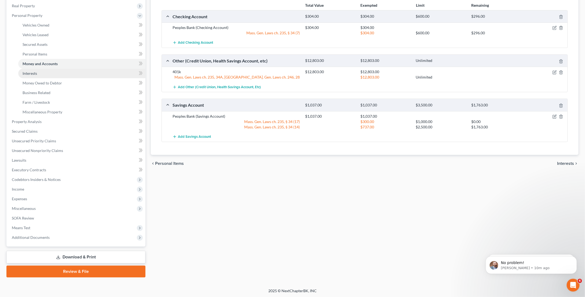
click at [48, 72] on link "Interests" at bounding box center [81, 74] width 127 height 10
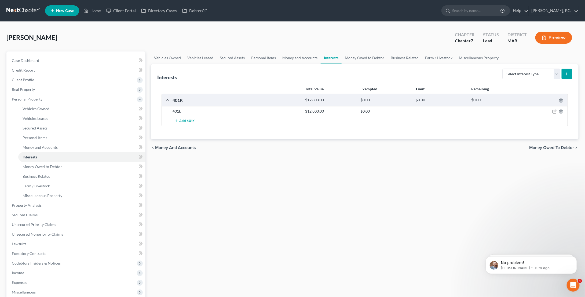
click at [553, 110] on icon "button" at bounding box center [554, 111] width 4 height 4
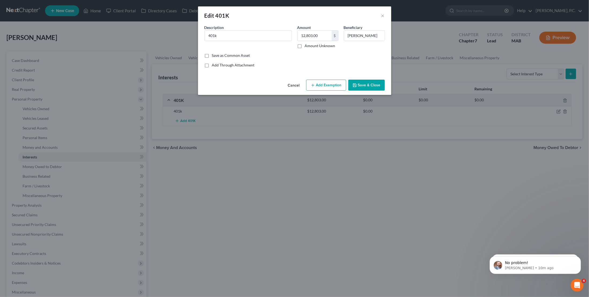
click at [372, 128] on div "Edit 401K × An exemption set must first be selected from the Filing Information…" at bounding box center [294, 148] width 589 height 297
click at [383, 16] on button "×" at bounding box center [383, 15] width 4 height 6
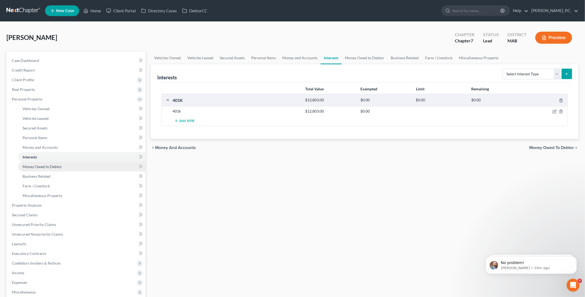
click at [69, 166] on link "Money Owed to Debtor" at bounding box center [81, 167] width 127 height 10
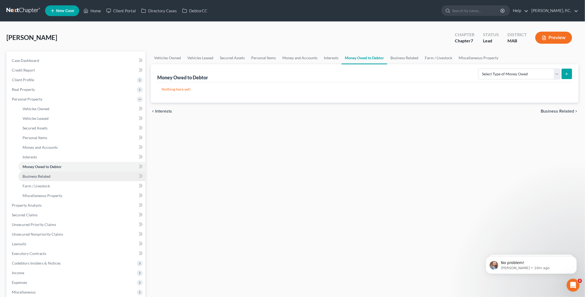
click at [63, 175] on link "Business Related" at bounding box center [81, 177] width 127 height 10
click at [60, 181] on link "Farm / Livestock" at bounding box center [81, 186] width 127 height 10
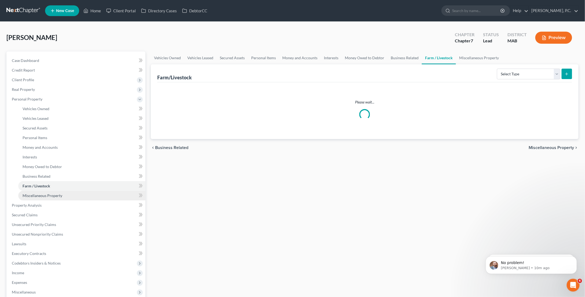
click at [54, 194] on span "Miscellaneous Property" at bounding box center [43, 195] width 40 height 5
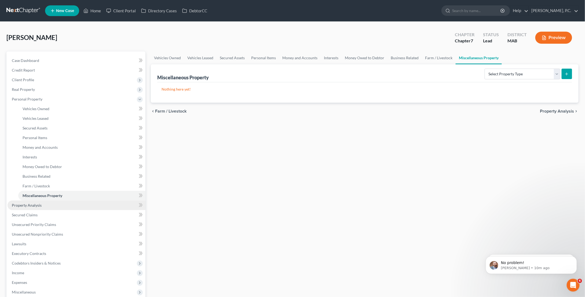
click at [50, 203] on link "Property Analysis" at bounding box center [77, 206] width 138 height 10
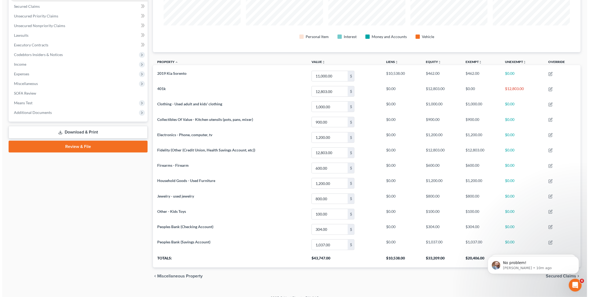
scroll to position [117, 0]
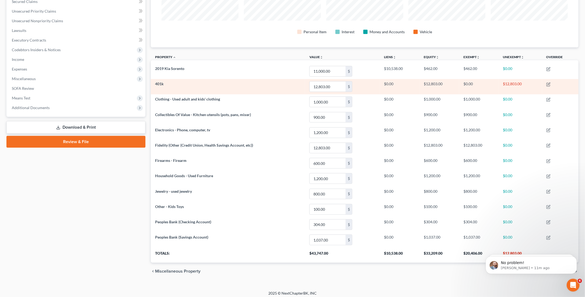
click at [160, 84] on span "401k" at bounding box center [159, 84] width 9 height 5
click at [547, 83] on icon "button" at bounding box center [548, 84] width 4 height 4
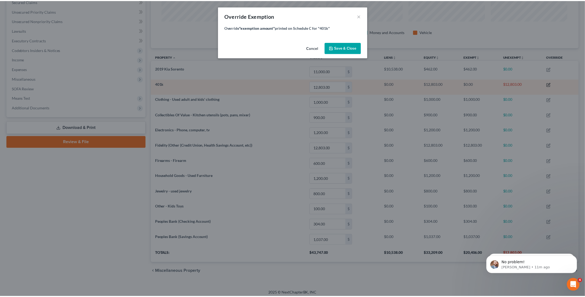
scroll to position [113, 430]
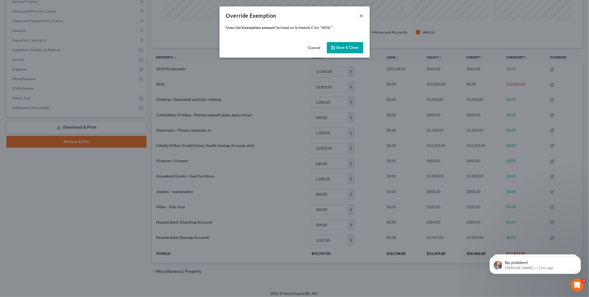
click at [363, 16] on button "×" at bounding box center [361, 15] width 4 height 6
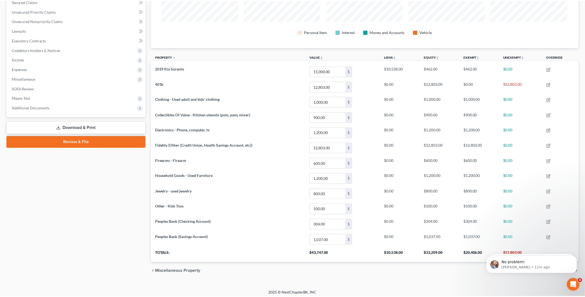
scroll to position [0, 0]
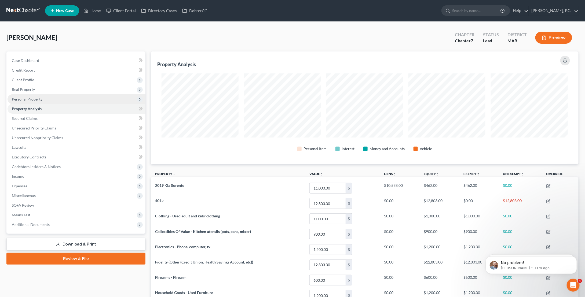
click at [42, 99] on span "Personal Property" at bounding box center [77, 99] width 138 height 10
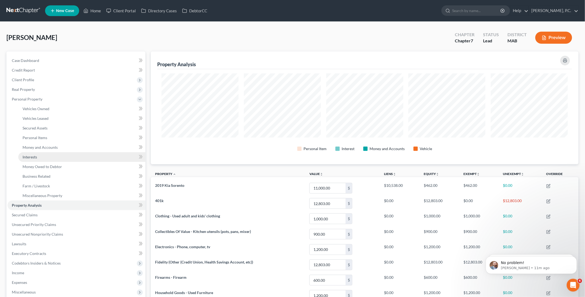
click at [45, 154] on link "Interests" at bounding box center [81, 157] width 127 height 10
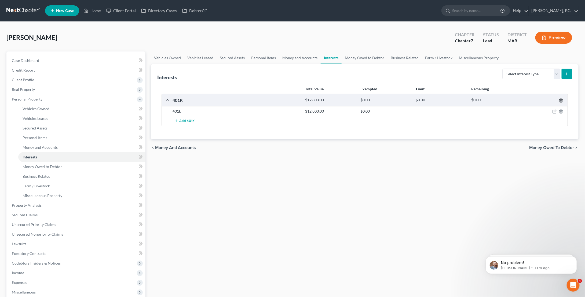
click at [560, 98] on icon "button" at bounding box center [561, 100] width 4 height 4
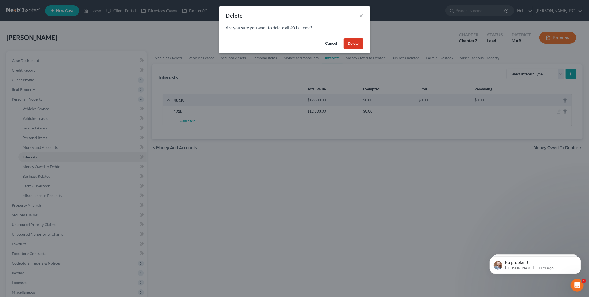
click at [364, 49] on div "Cancel Delete" at bounding box center [294, 44] width 150 height 17
click at [354, 43] on button "Delete" at bounding box center [354, 43] width 20 height 11
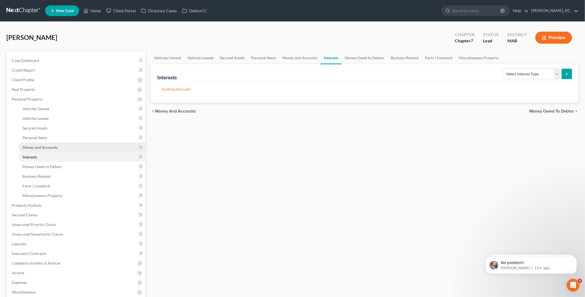
click at [53, 144] on link "Money and Accounts" at bounding box center [81, 148] width 127 height 10
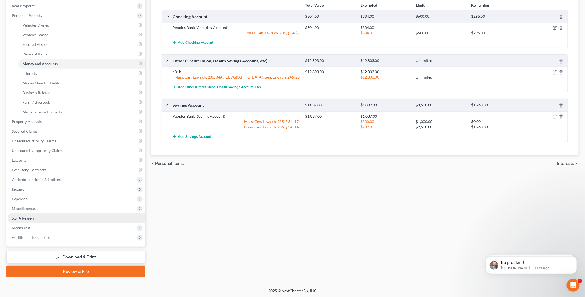
click at [33, 218] on span "SOFA Review" at bounding box center [23, 218] width 22 height 5
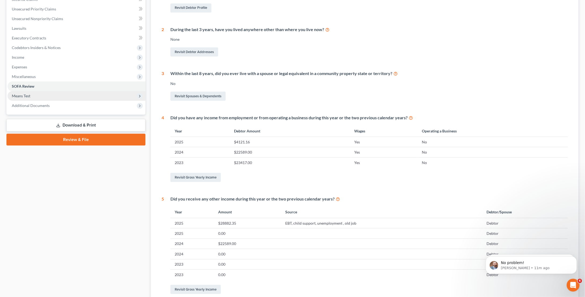
click at [59, 95] on span "Means Test" at bounding box center [77, 96] width 138 height 10
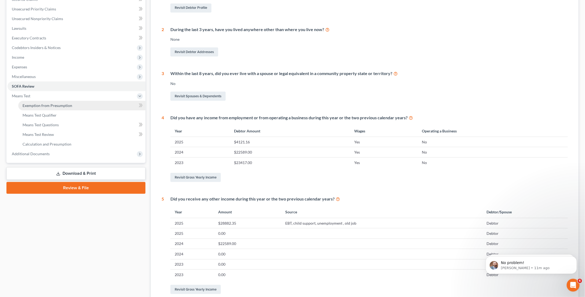
click at [57, 107] on span "Exemption from Presumption" at bounding box center [48, 105] width 50 height 5
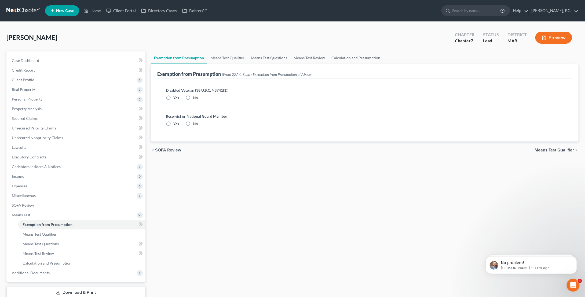
click at [193, 97] on label "No" at bounding box center [195, 97] width 5 height 5
click at [195, 97] on input "No" at bounding box center [196, 96] width 3 height 3
radio input "true"
click at [193, 121] on label "No" at bounding box center [195, 123] width 5 height 5
click at [195, 121] on input "No" at bounding box center [196, 122] width 3 height 3
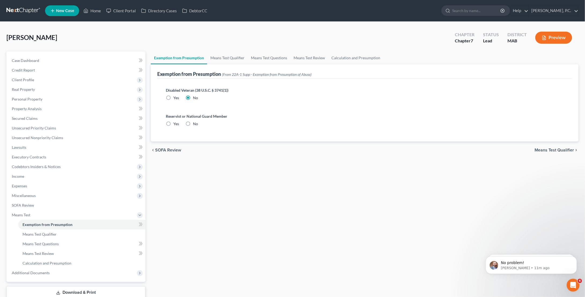
radio input "true"
click at [552, 152] on span "Means Test Qualifier" at bounding box center [554, 150] width 39 height 4
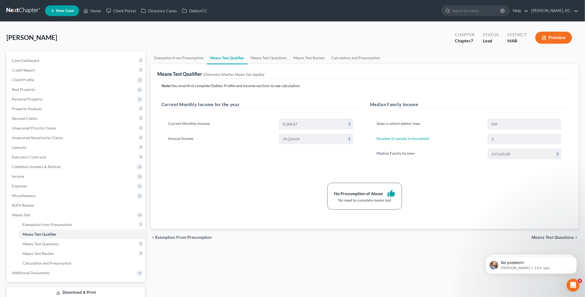
click at [556, 235] on span "Means Test Questions" at bounding box center [553, 237] width 42 height 4
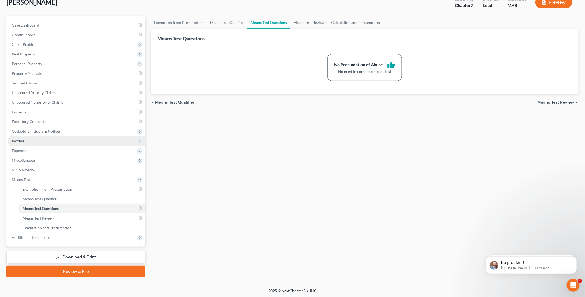
click at [31, 137] on span "Income" at bounding box center [77, 141] width 138 height 10
